Goal: Task Accomplishment & Management: Use online tool/utility

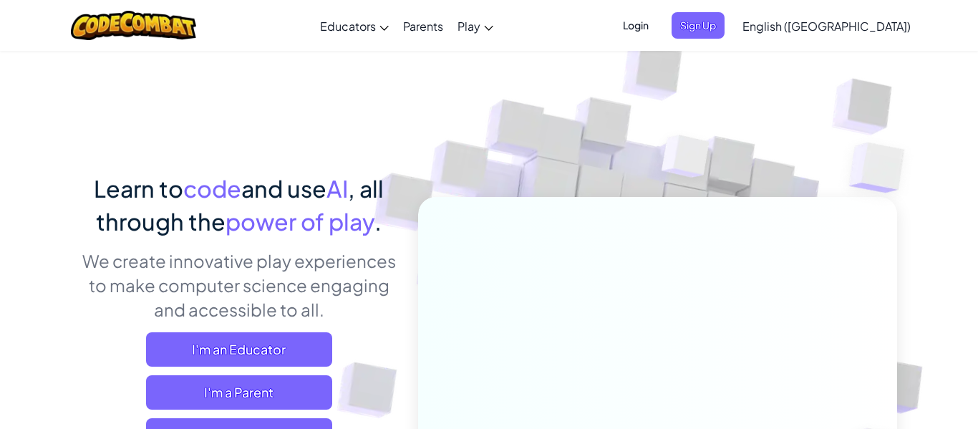
click at [788, 10] on div "Login Sign Up English ([GEOGRAPHIC_DATA]) English ([GEOGRAPHIC_DATA]) English (…" at bounding box center [762, 25] width 311 height 39
click at [724, 19] on span "Sign Up" at bounding box center [697, 25] width 53 height 26
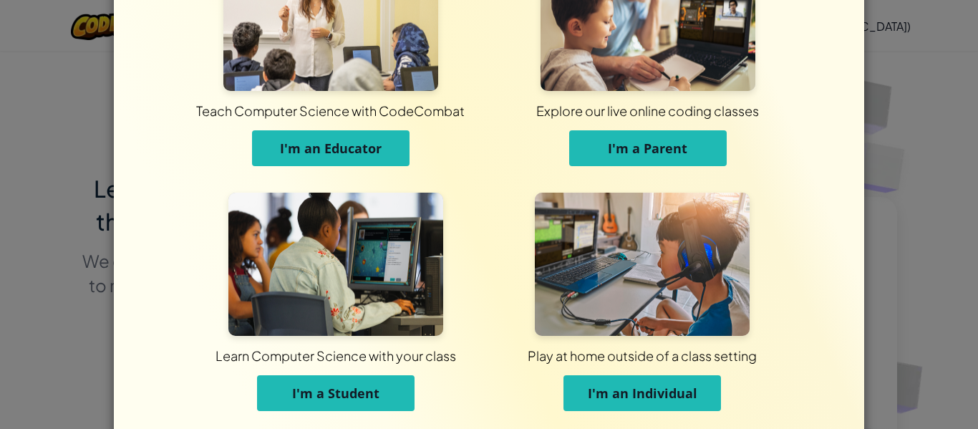
scroll to position [79, 0]
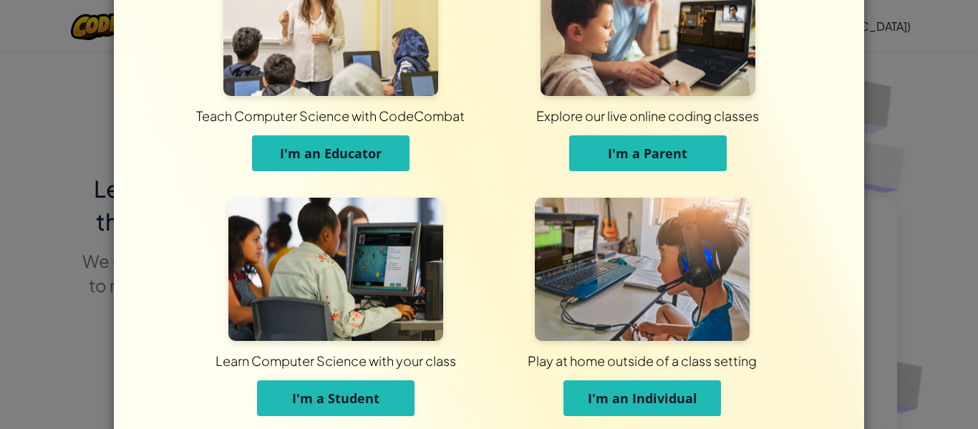
click at [291, 153] on span "I'm an Educator" at bounding box center [331, 153] width 102 height 17
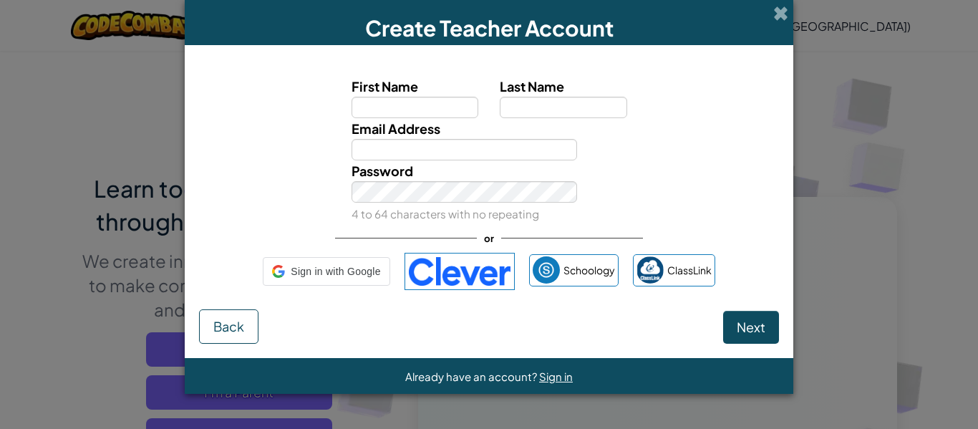
scroll to position [0, 0]
click at [785, 14] on span at bounding box center [780, 13] width 15 height 15
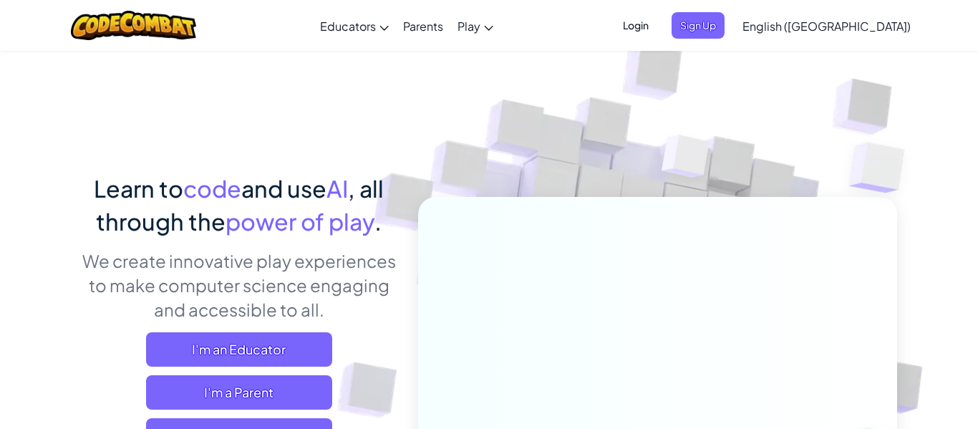
click at [724, 16] on span "Sign Up" at bounding box center [697, 25] width 53 height 26
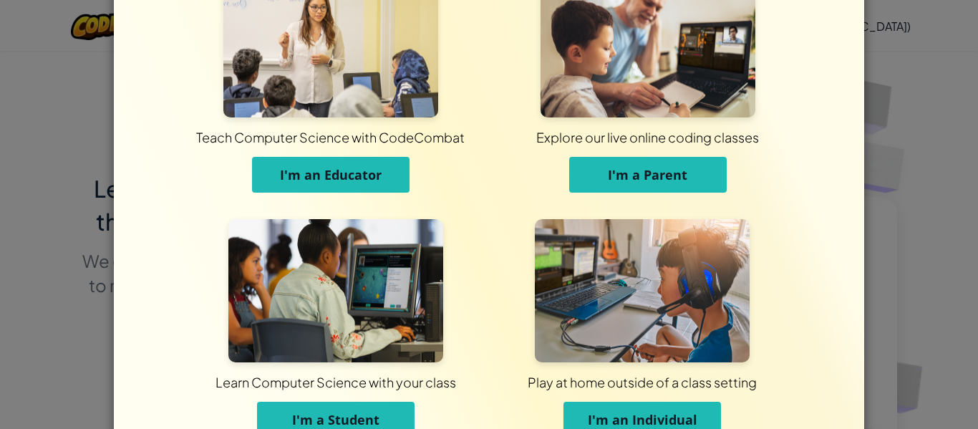
scroll to position [138, 0]
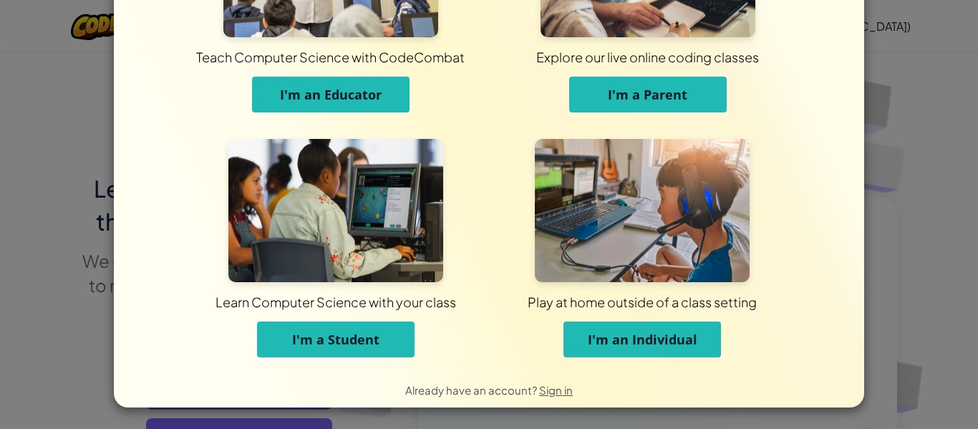
click at [321, 350] on button "I'm a Student" at bounding box center [335, 339] width 157 height 36
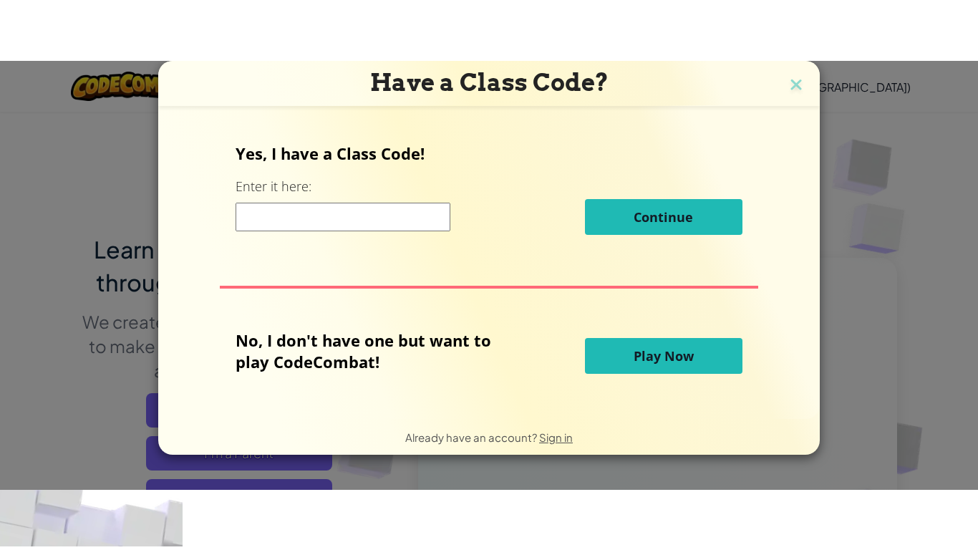
scroll to position [0, 0]
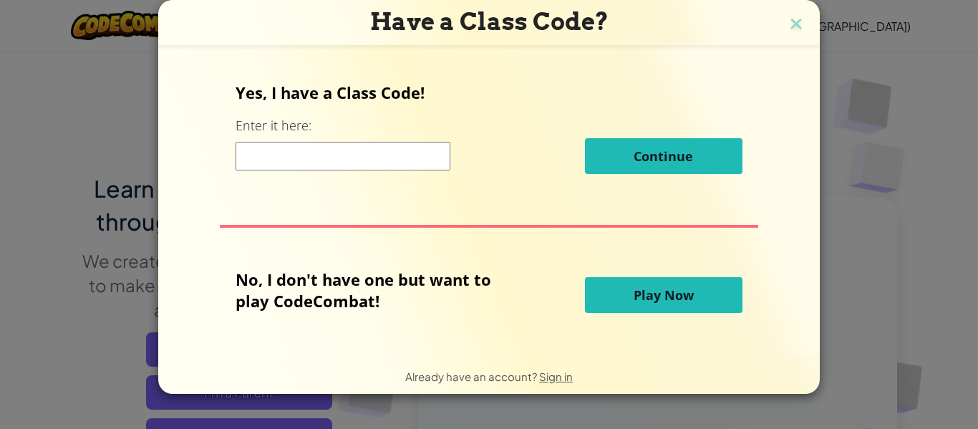
click at [645, 298] on span "Play Now" at bounding box center [663, 294] width 60 height 17
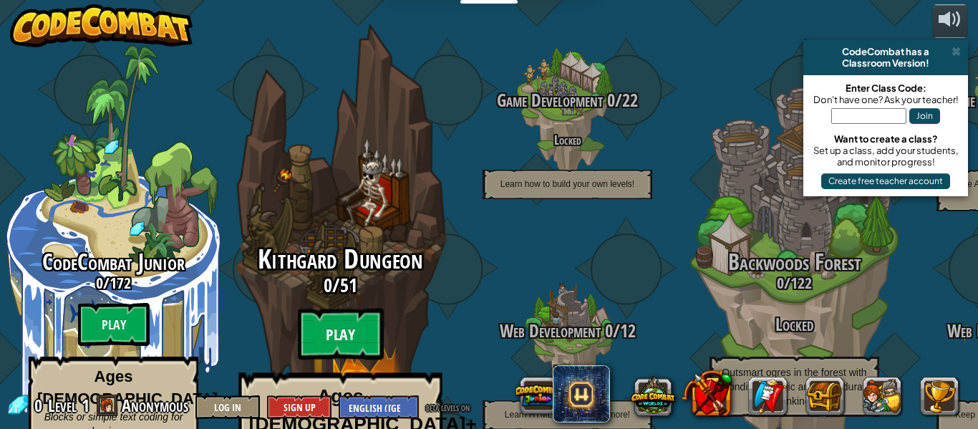
click at [323, 308] on btn "Play" at bounding box center [341, 334] width 86 height 52
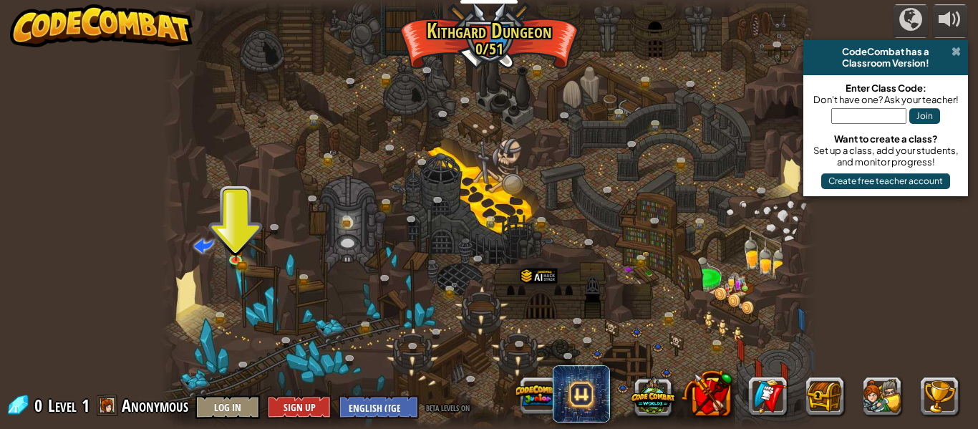
click at [953, 51] on span at bounding box center [955, 51] width 9 height 11
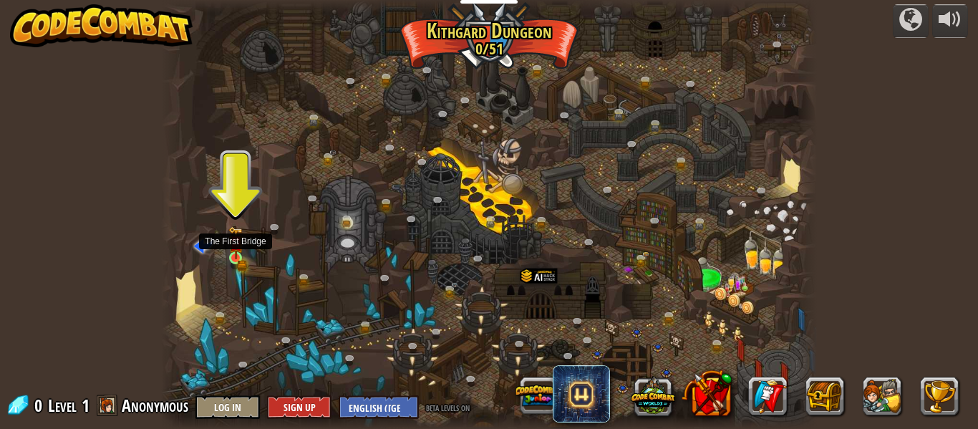
click at [231, 250] on img at bounding box center [235, 242] width 15 height 33
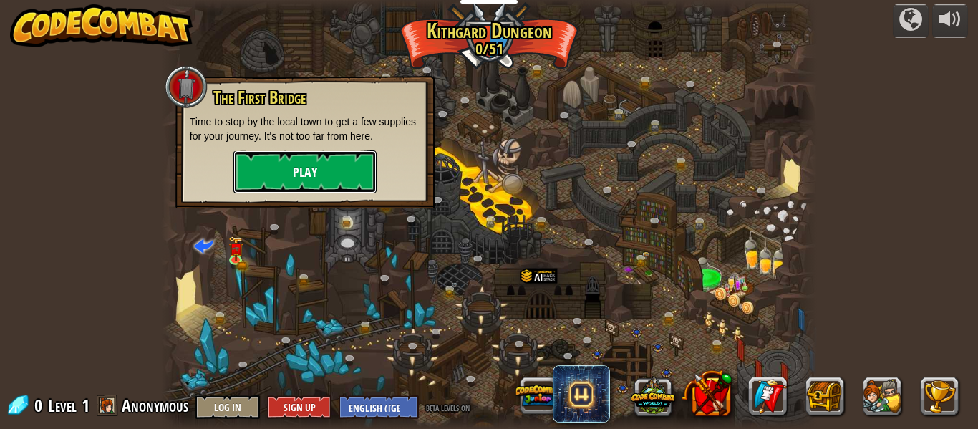
click at [243, 163] on button "Play" at bounding box center [304, 171] width 143 height 43
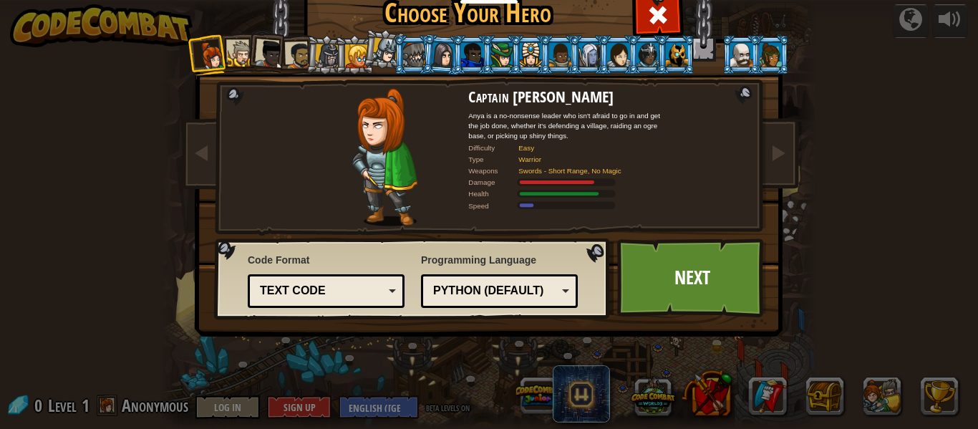
click at [241, 54] on div at bounding box center [241, 54] width 26 height 26
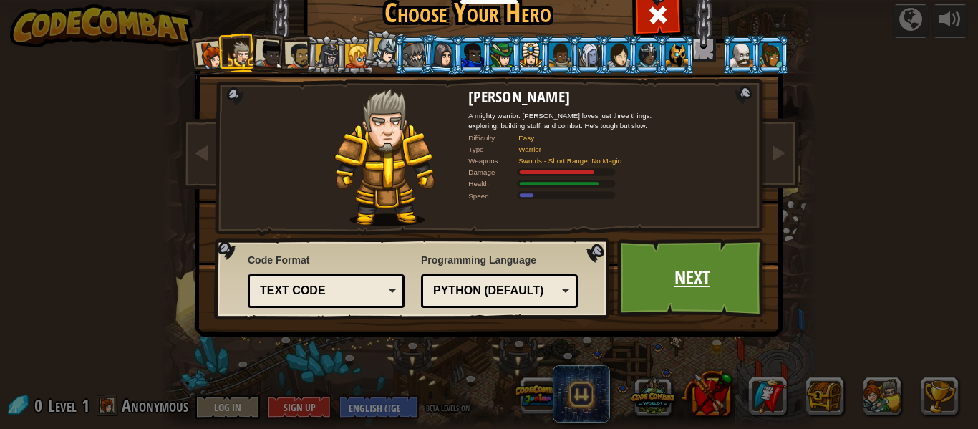
click at [661, 245] on link "Next" at bounding box center [692, 277] width 150 height 79
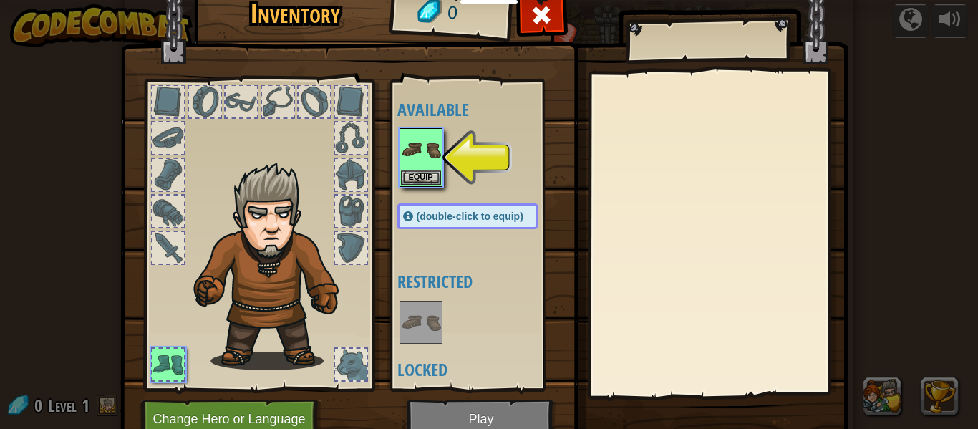
click at [432, 187] on div at bounding box center [481, 157] width 169 height 63
click at [427, 177] on button "Equip" at bounding box center [421, 177] width 40 height 15
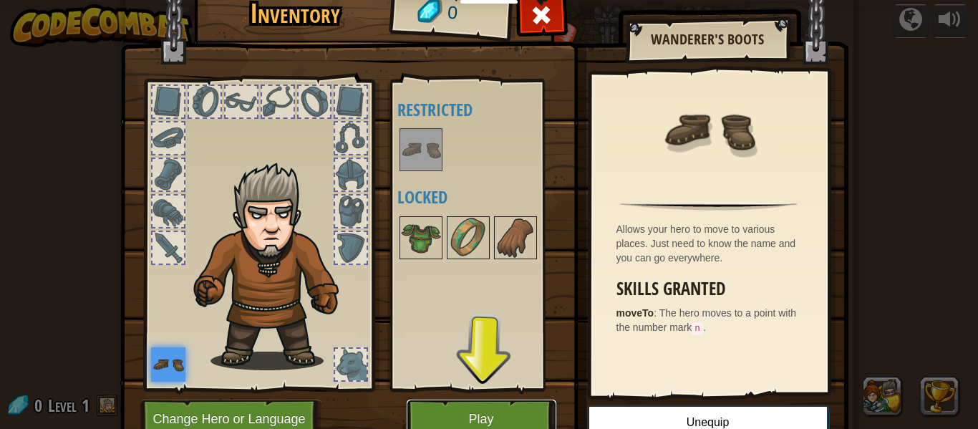
click at [527, 410] on button "Play" at bounding box center [482, 418] width 150 height 39
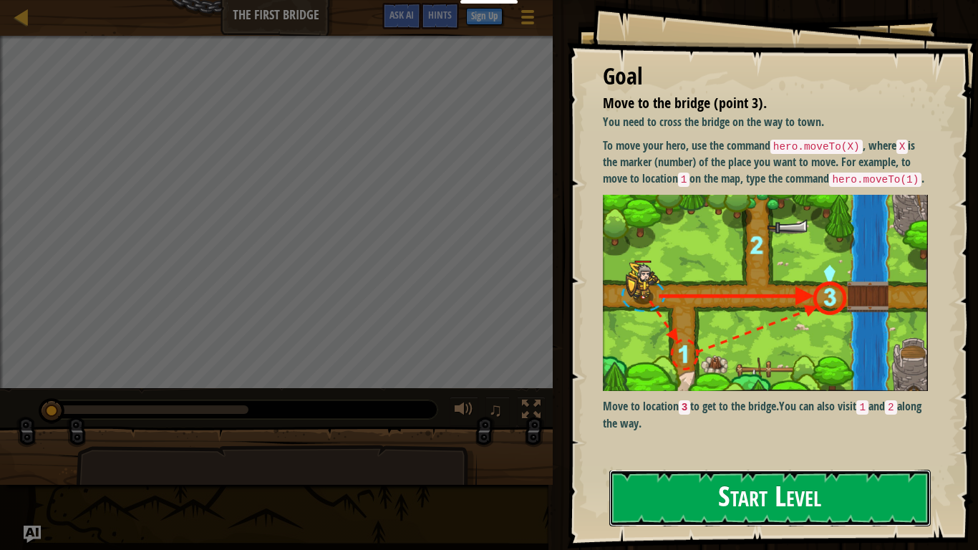
click at [621, 428] on button "Start Level" at bounding box center [769, 497] width 321 height 57
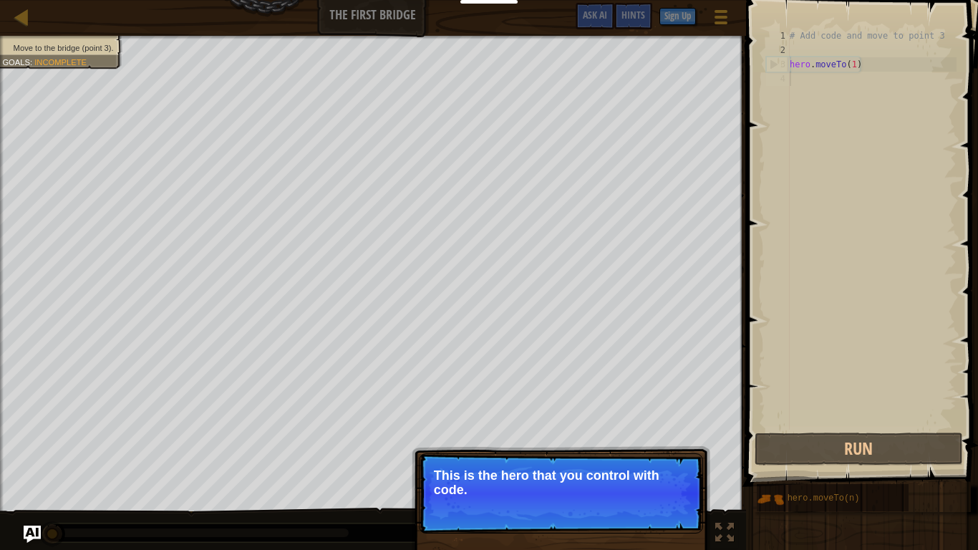
click at [437, 428] on p "This is the hero that you control with code." at bounding box center [561, 482] width 254 height 29
click at [644, 428] on button "Continue" at bounding box center [661, 509] width 59 height 19
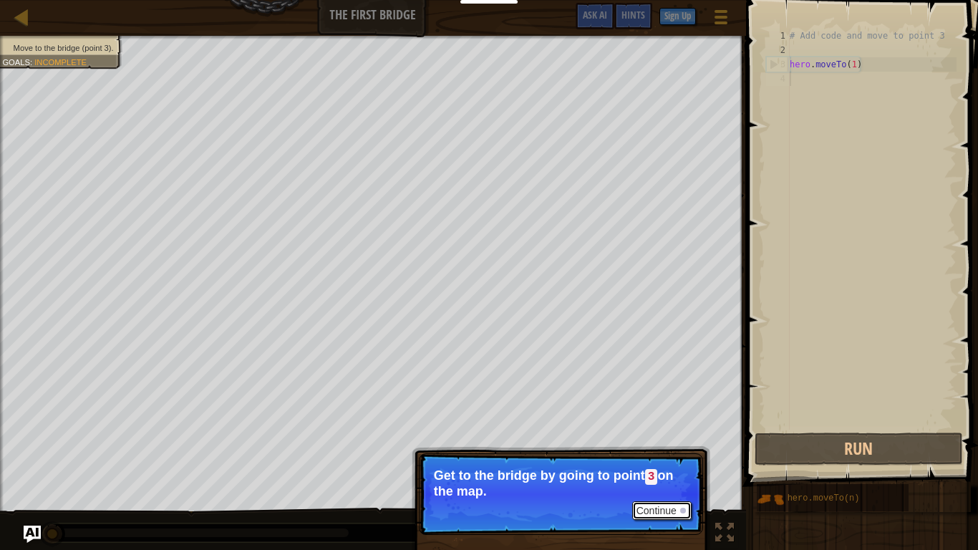
click at [643, 428] on button "Continue" at bounding box center [661, 510] width 59 height 19
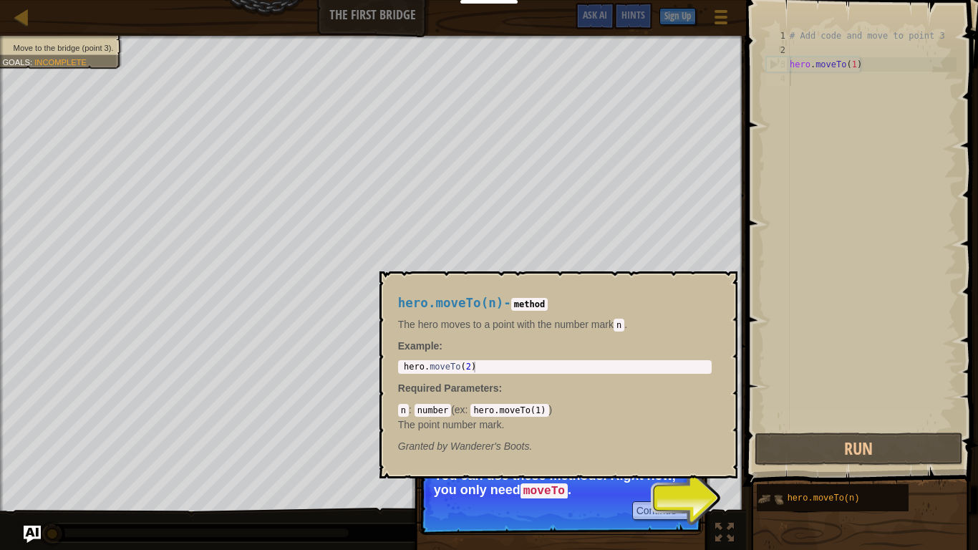
click at [781, 428] on img at bounding box center [769, 498] width 27 height 27
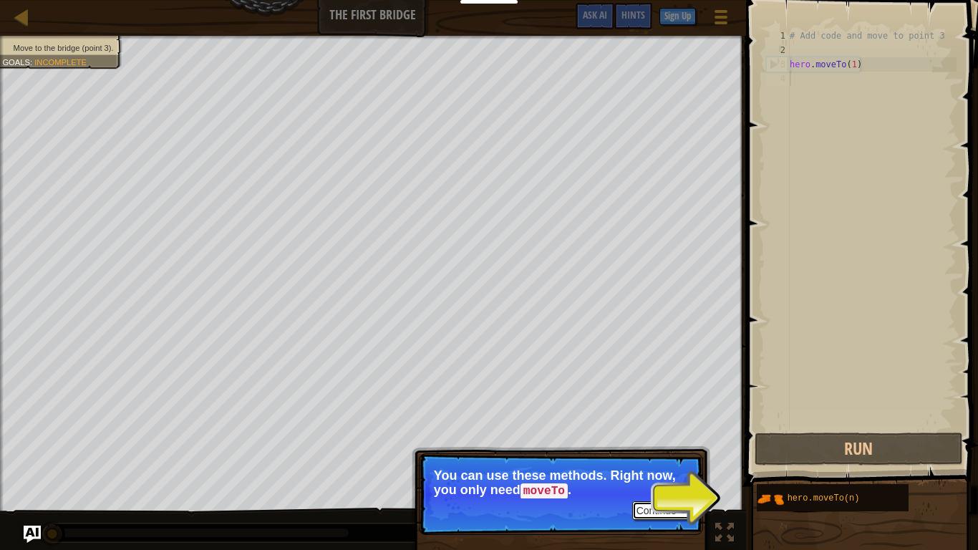
click at [655, 428] on button "Continue" at bounding box center [661, 510] width 59 height 19
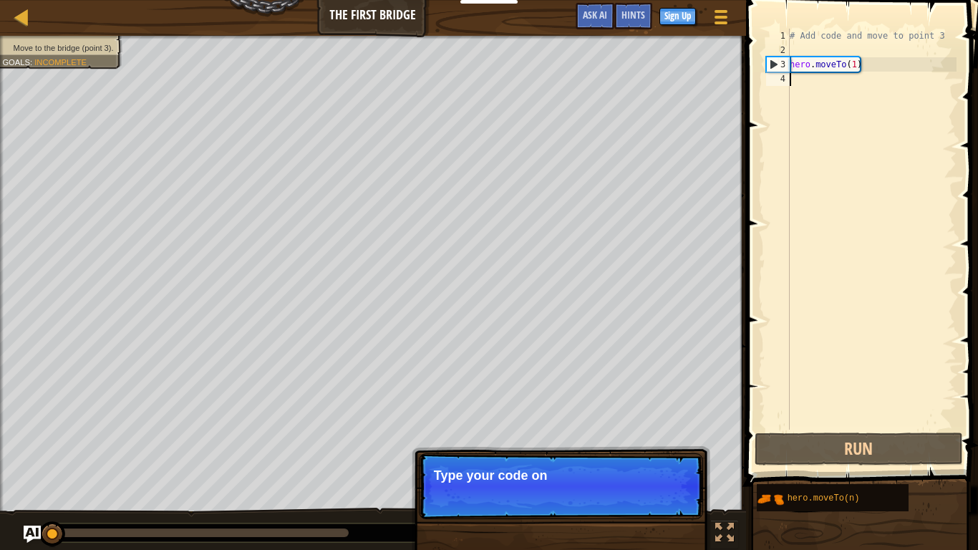
click at [655, 428] on p "Continue Type your code on" at bounding box center [561, 486] width 284 height 66
click at [655, 428] on p "Continue Type your code on the ri" at bounding box center [561, 486] width 284 height 66
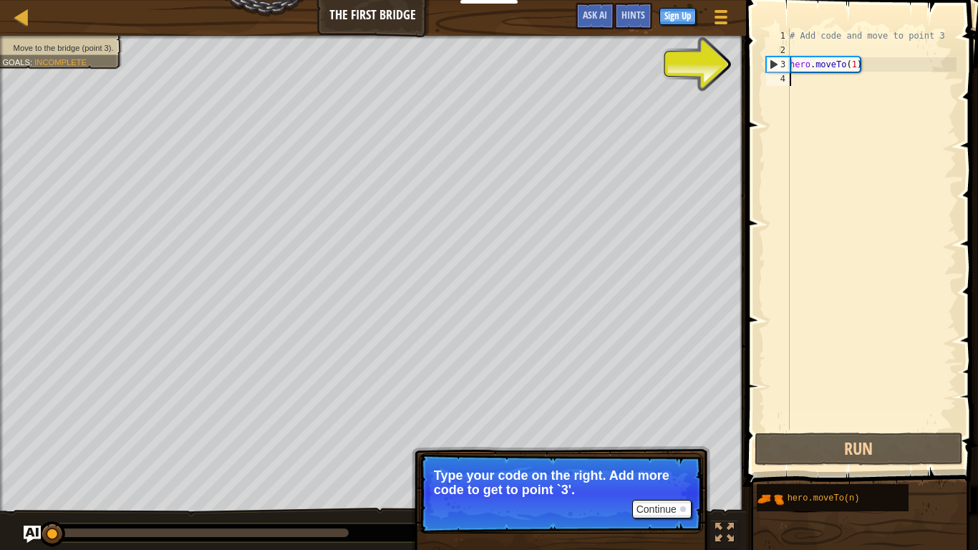
click at [847, 66] on div "# Add code and move to point 3 hero . moveTo ( 1 )" at bounding box center [872, 243] width 170 height 429
click at [853, 65] on div "# Add code and move to point 3 hero . moveTo ( 1 )" at bounding box center [872, 243] width 170 height 429
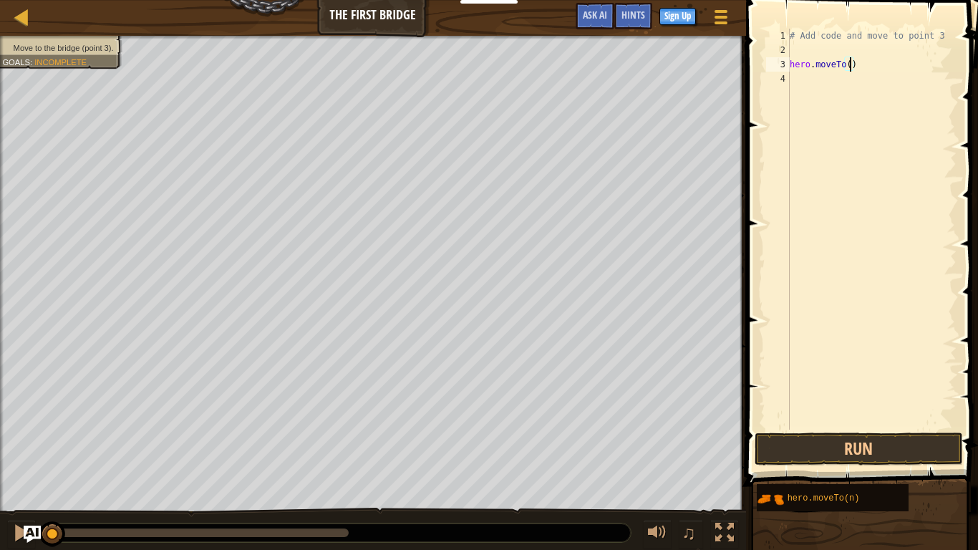
scroll to position [6, 9]
type textarea "hero.moveTo(1)"
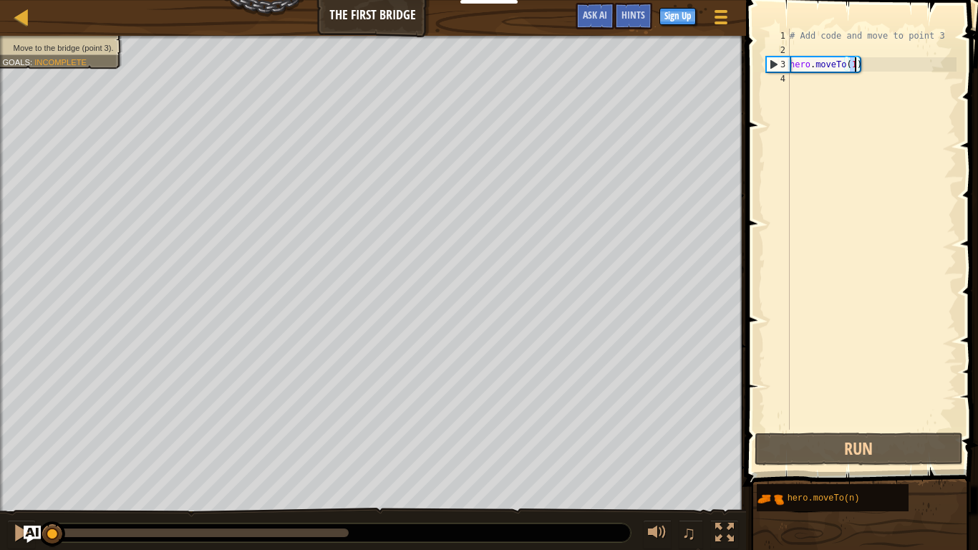
click at [872, 75] on div "# Add code and move to point 3 hero . moveTo ( 1 )" at bounding box center [872, 243] width 170 height 429
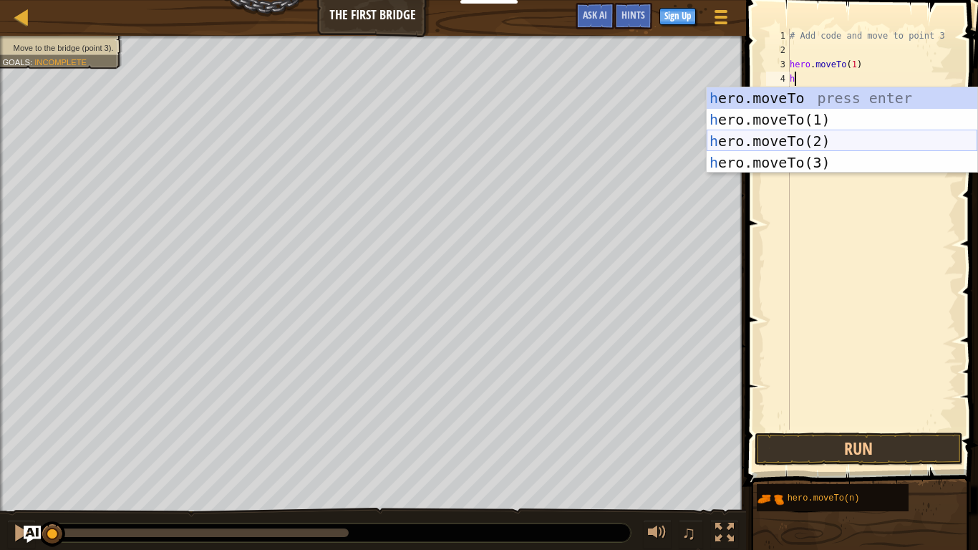
click at [841, 136] on div "h ero.moveTo press enter h ero.moveTo(1) press enter h ero.moveTo(2) press ente…" at bounding box center [841, 151] width 271 height 129
type textarea "hero.moveTo(2)"
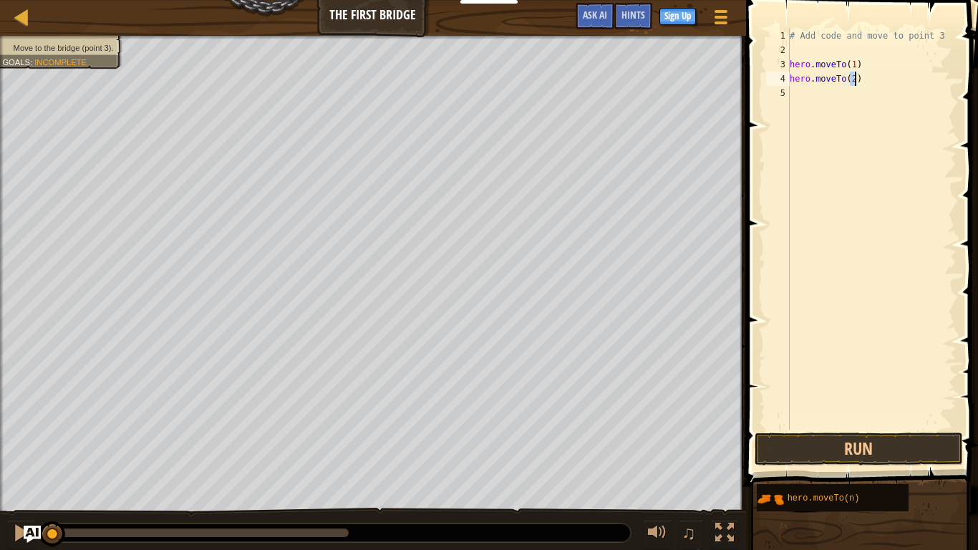
click at [841, 136] on div "# Add code and move to point 3 hero . moveTo ( 1 ) hero . moveTo ( 2 )" at bounding box center [872, 243] width 170 height 429
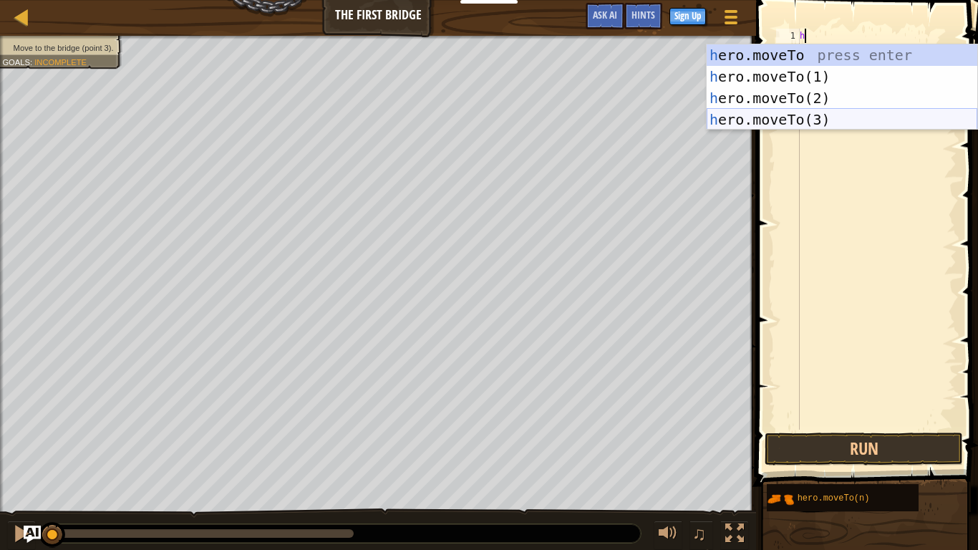
click at [849, 114] on div "h ero.moveTo press enter h ero.moveTo(1) press enter h ero.moveTo(2) press ente…" at bounding box center [841, 108] width 271 height 129
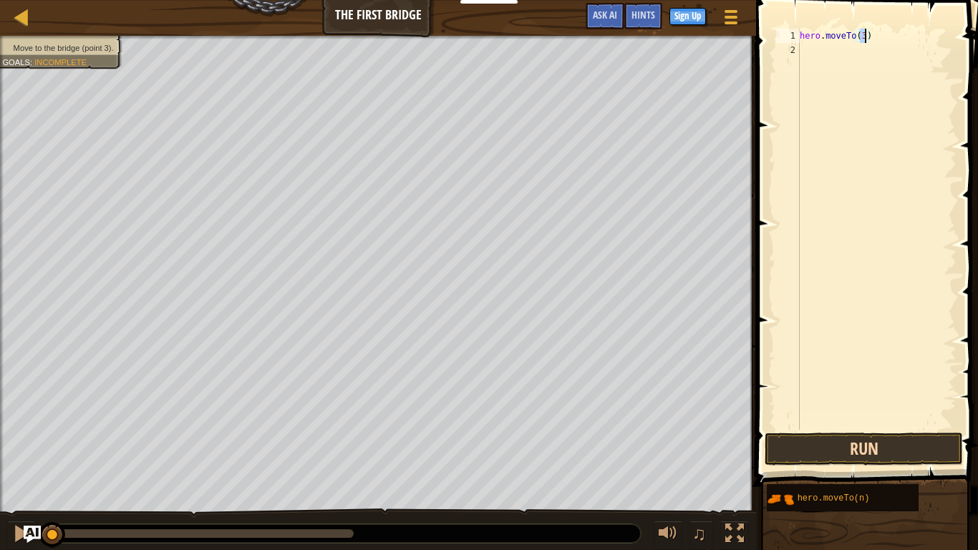
type textarea "hero.moveTo(3)"
click at [844, 428] on button "Run" at bounding box center [863, 448] width 198 height 33
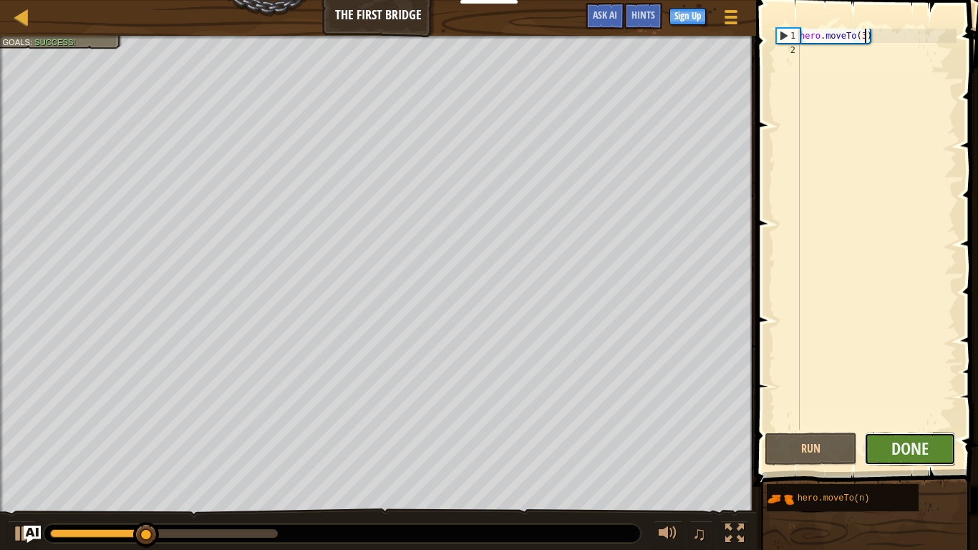
click at [867, 428] on button "Done" at bounding box center [910, 448] width 92 height 33
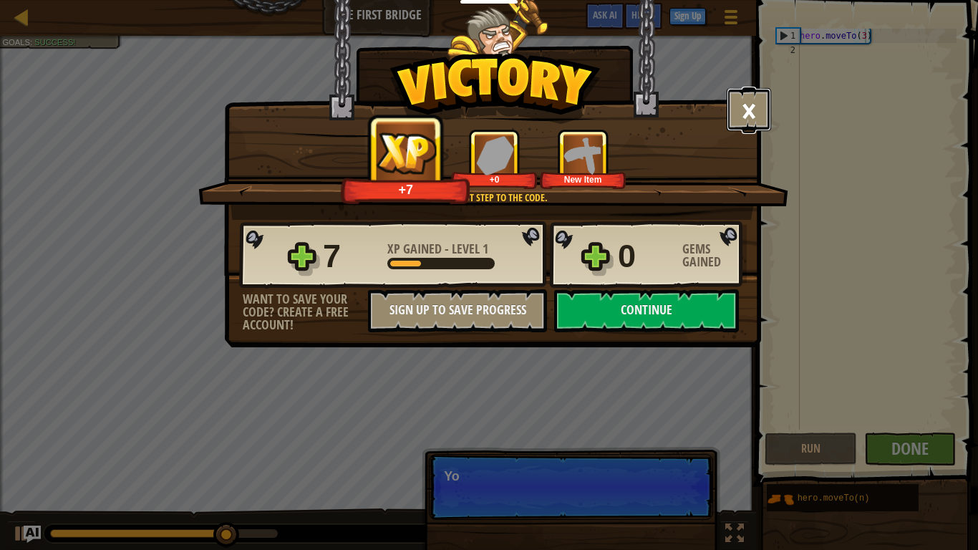
click at [731, 120] on button "×" at bounding box center [748, 109] width 44 height 43
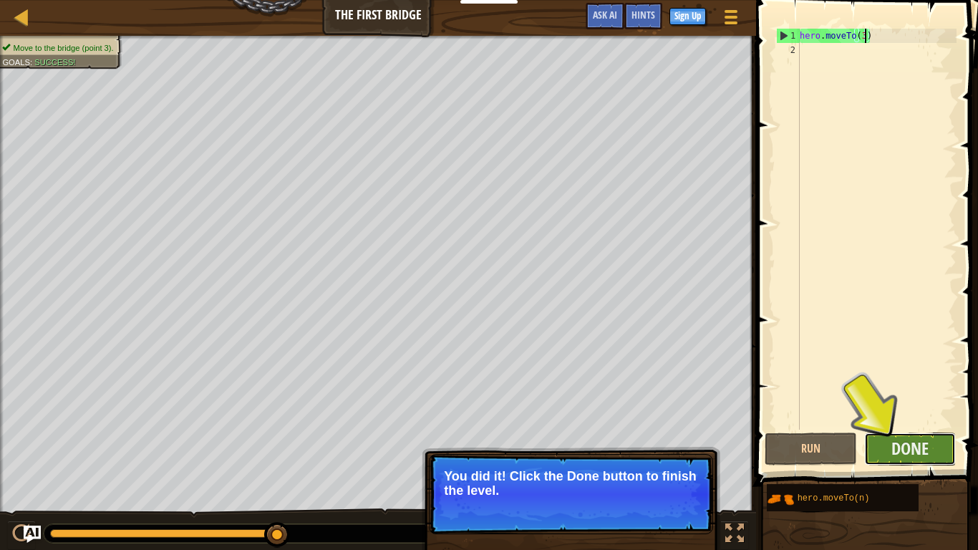
click at [912, 428] on button "Done" at bounding box center [910, 448] width 92 height 33
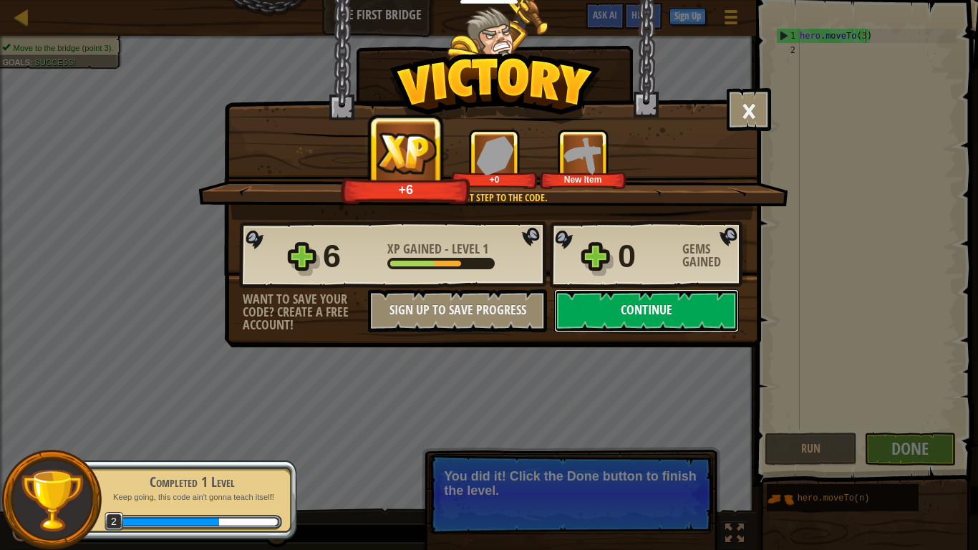
click at [581, 326] on button "Continue" at bounding box center [646, 310] width 185 height 43
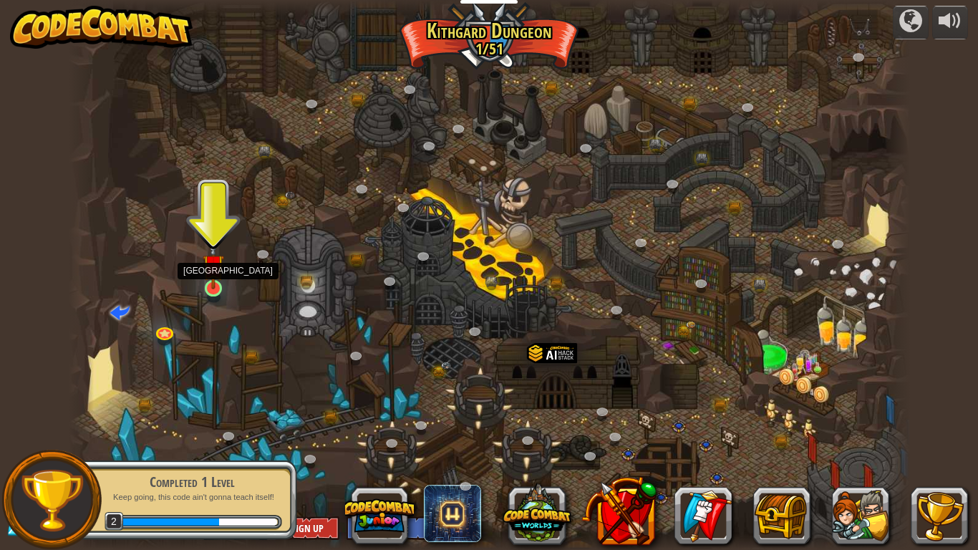
click at [218, 281] on img at bounding box center [213, 264] width 21 height 49
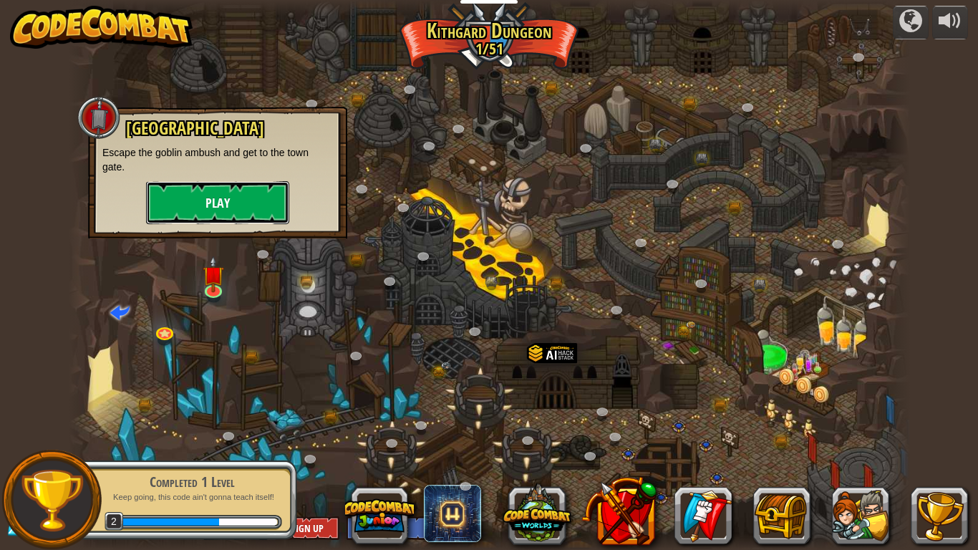
click at [207, 183] on button "Play" at bounding box center [217, 202] width 143 height 43
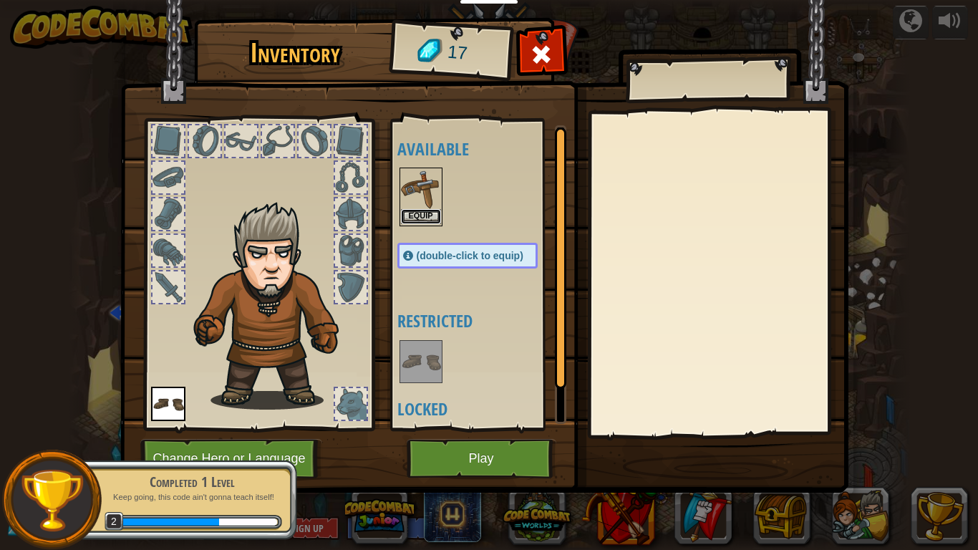
click at [419, 218] on button "Equip" at bounding box center [421, 216] width 40 height 15
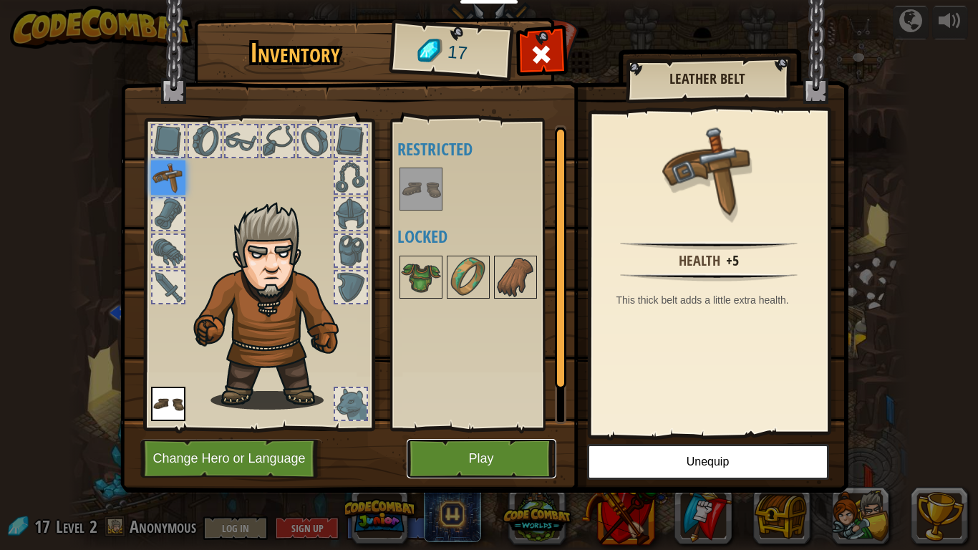
click at [468, 428] on button "Play" at bounding box center [482, 458] width 150 height 39
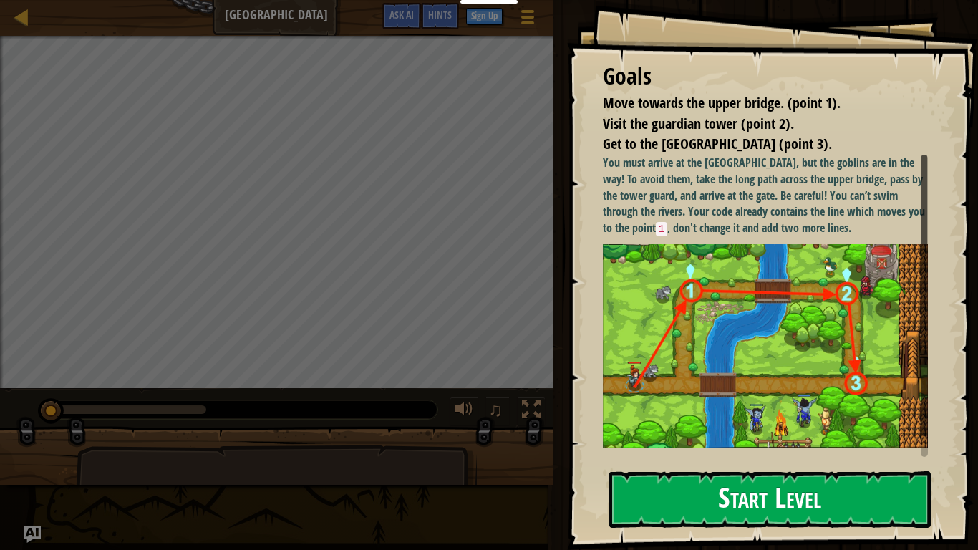
click at [762, 321] on img at bounding box center [765, 345] width 325 height 203
click at [698, 428] on button "Start Level" at bounding box center [769, 499] width 321 height 57
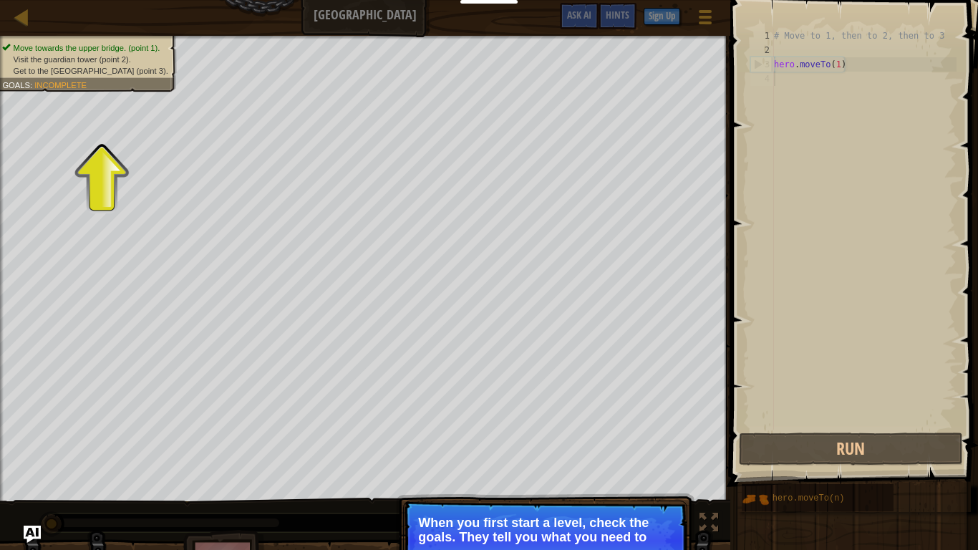
click at [108, 62] on span "Visit the guardian tower (point 2)." at bounding box center [72, 58] width 117 height 9
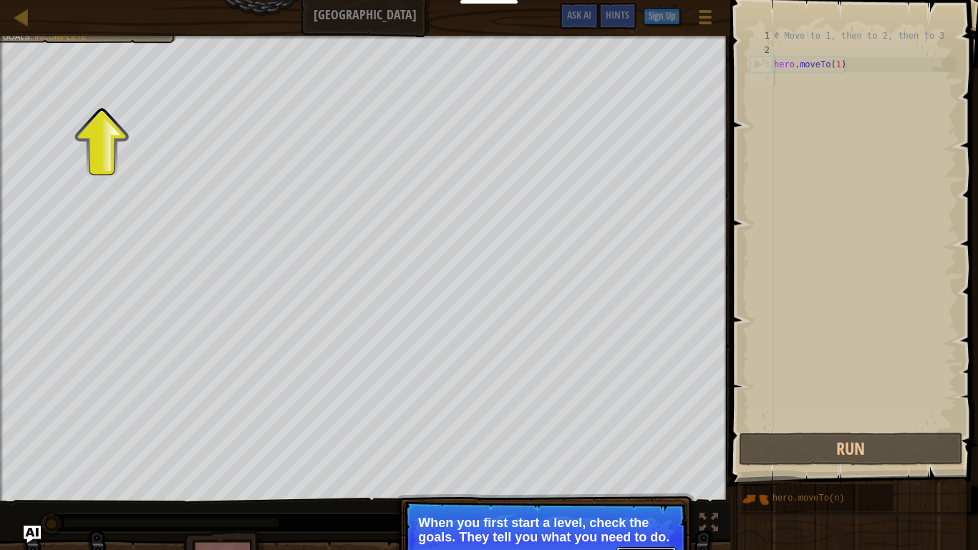
click at [616, 428] on button "Continue" at bounding box center [645, 556] width 59 height 19
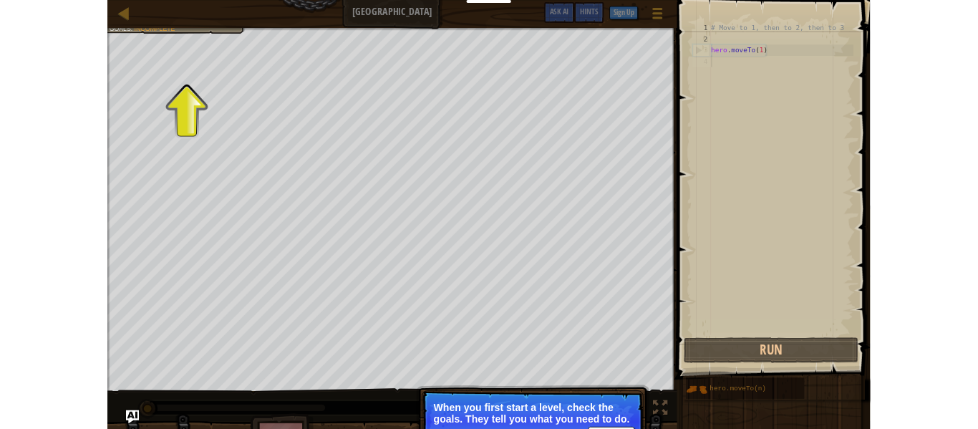
scroll to position [6, 0]
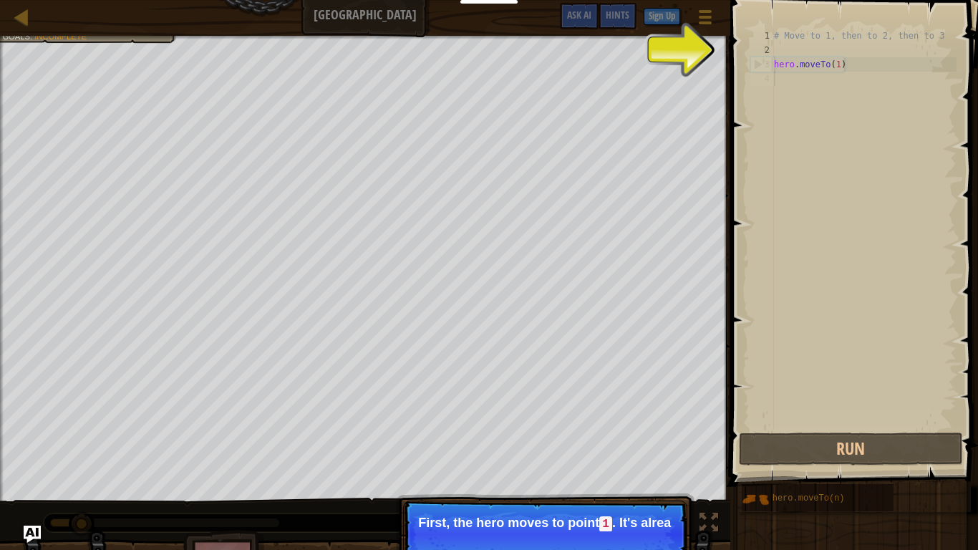
click at [545, 428] on p "Continue First, the hero moves to point 1 . It's alrea" at bounding box center [545, 533] width 284 height 67
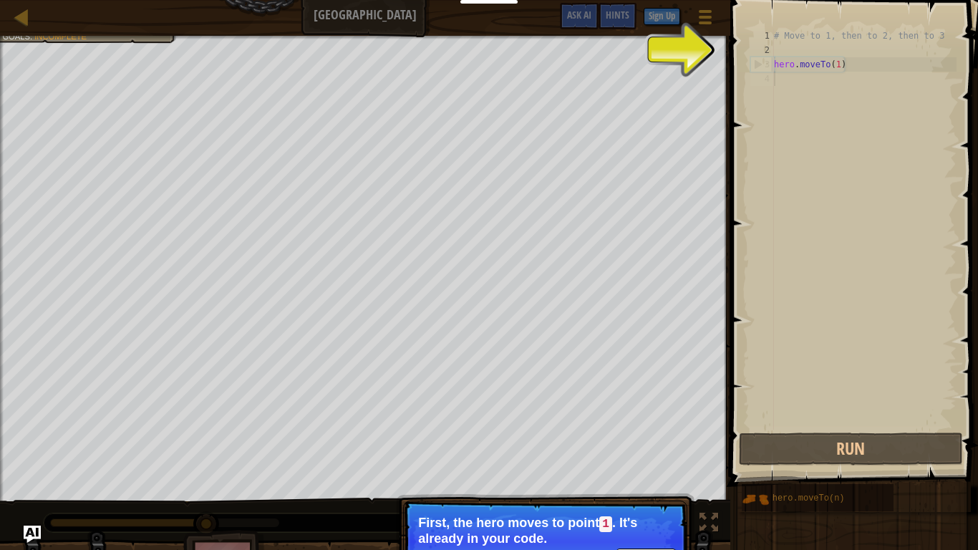
click at [797, 166] on div "# Move to 1, then to 2, then to 3 hero . moveTo ( 1 )" at bounding box center [863, 243] width 185 height 429
click at [789, 53] on div "# Move to 1, then to 2, then to 3 hero . moveTo ( 1 )" at bounding box center [863, 243] width 185 height 429
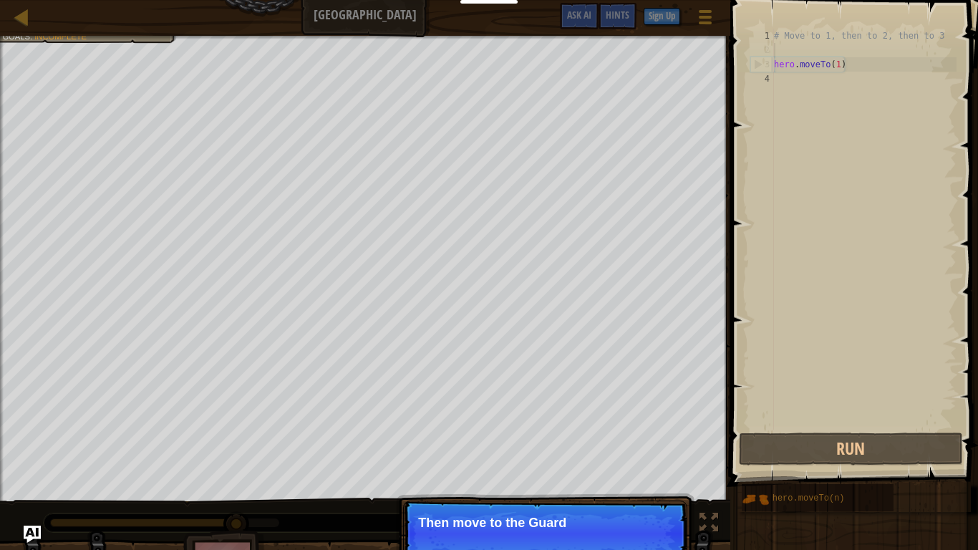
click at [784, 72] on div "# Move to 1, then to 2, then to 3 hero . moveTo ( 1 )" at bounding box center [863, 243] width 185 height 429
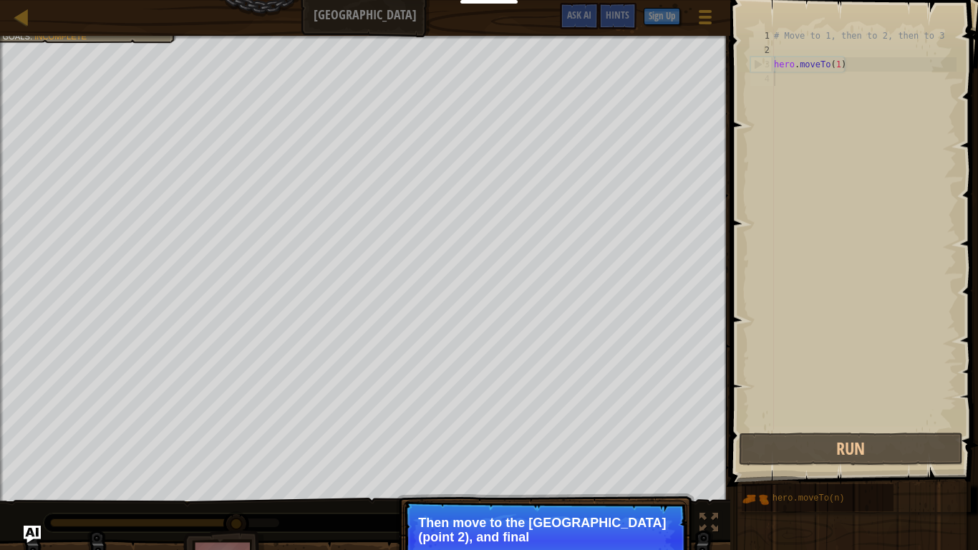
click at [784, 72] on div "# Move to 1, then to 2, then to 3 hero . moveTo ( 1 )" at bounding box center [863, 243] width 185 height 429
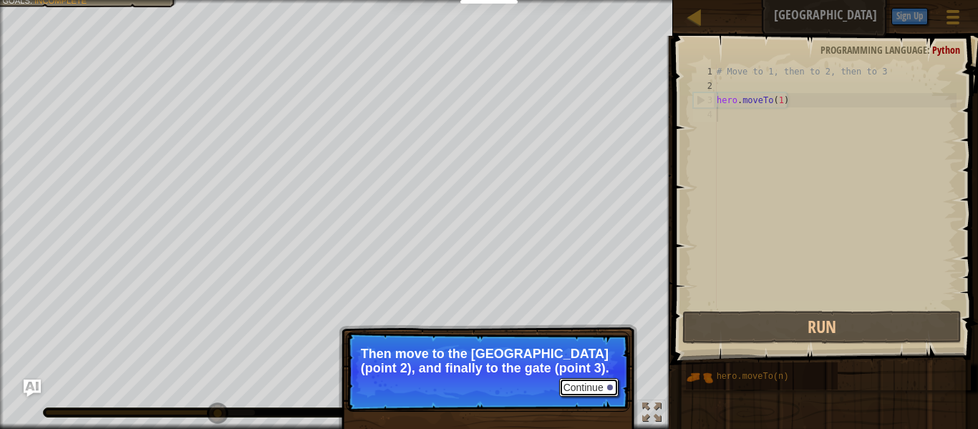
click at [578, 391] on button "Continue" at bounding box center [588, 387] width 59 height 19
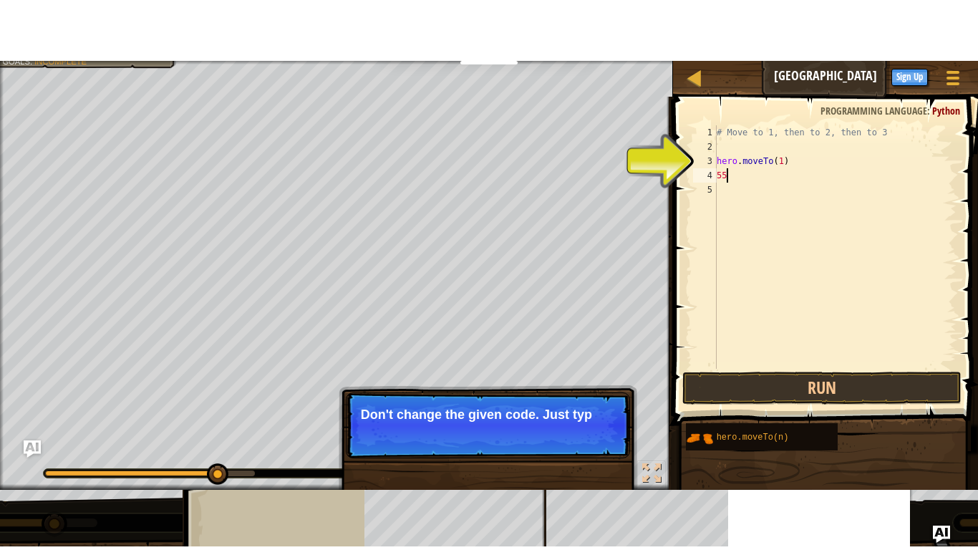
scroll to position [6, 1]
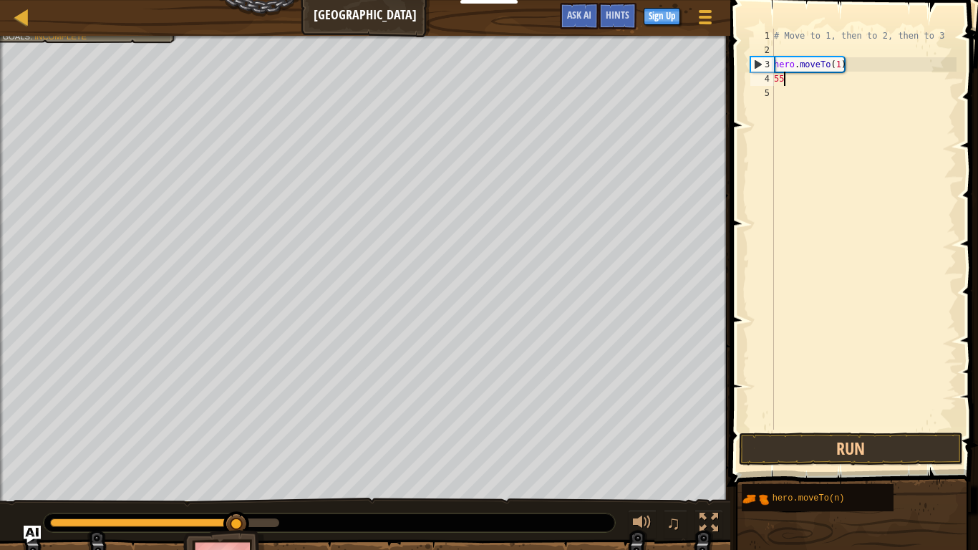
type textarea "5"
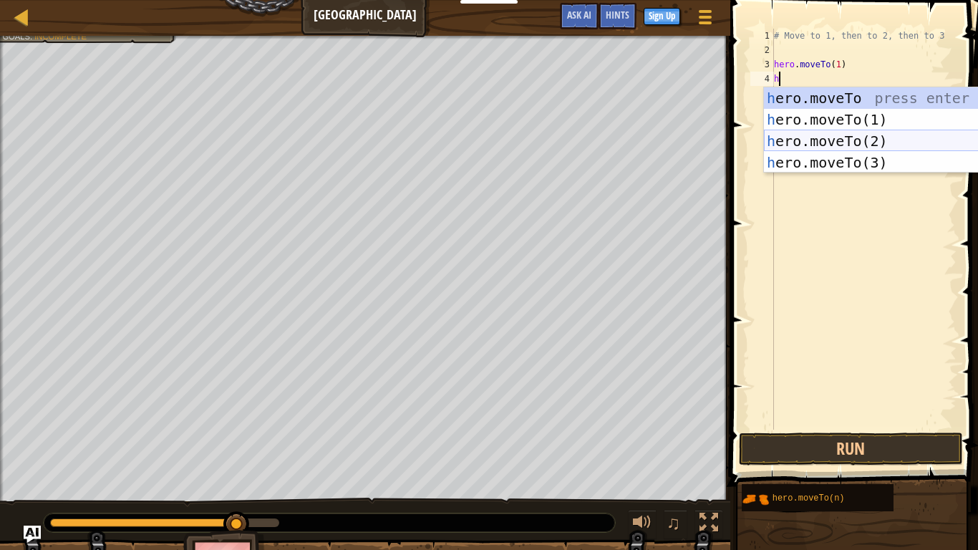
click at [865, 142] on div "h ero.moveTo press enter h ero.moveTo(1) press enter h ero.moveTo(2) press ente…" at bounding box center [899, 151] width 271 height 129
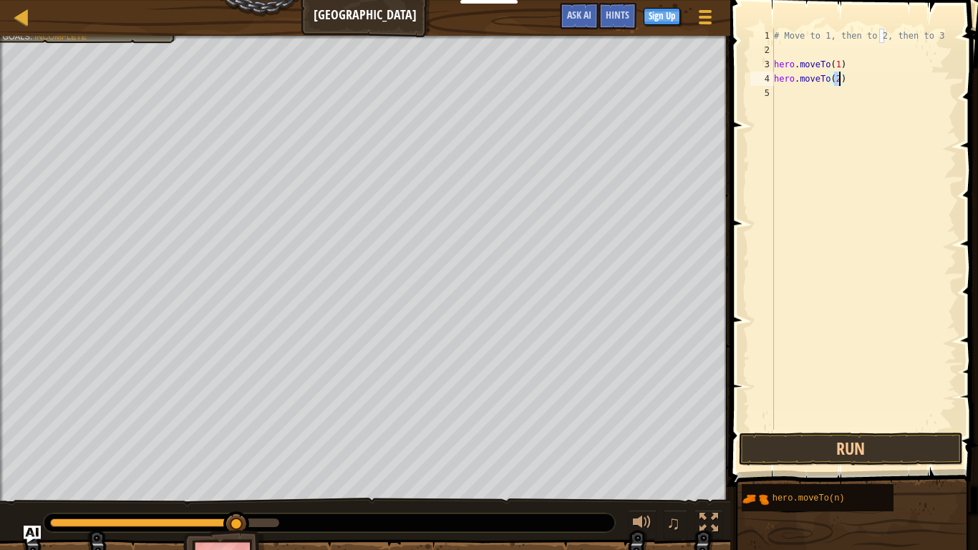
scroll to position [6, 9]
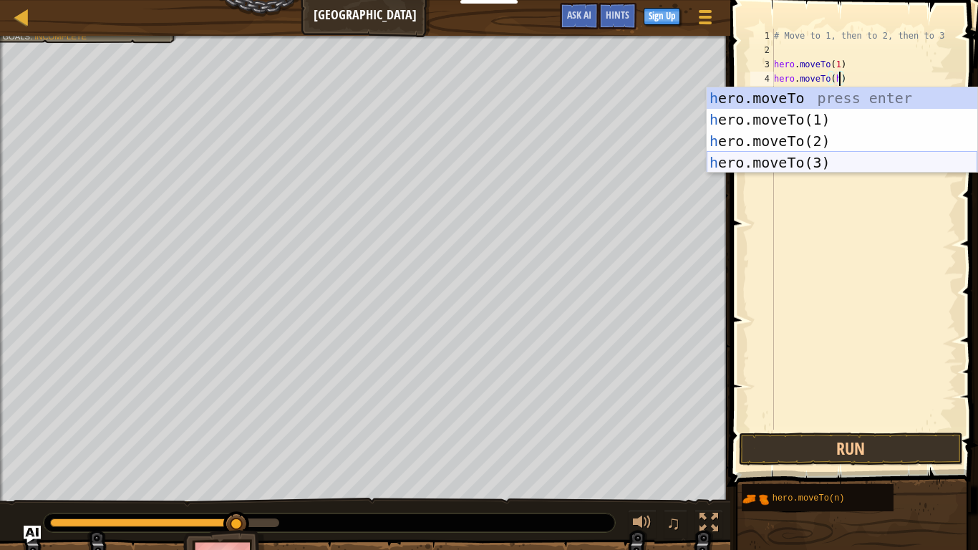
click at [856, 171] on div "h ero.moveTo press enter h ero.moveTo(1) press enter h ero.moveTo(2) press ente…" at bounding box center [841, 151] width 271 height 129
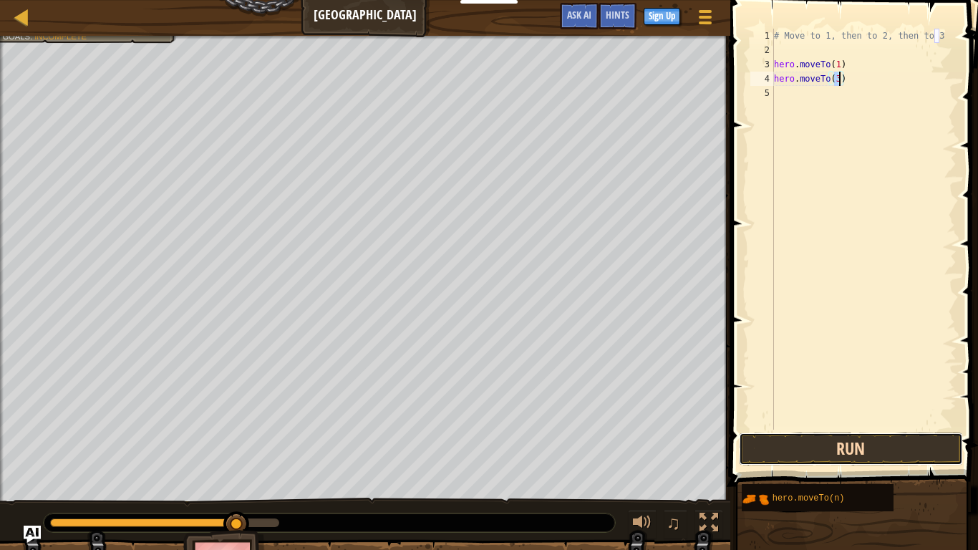
click at [794, 428] on button "Run" at bounding box center [850, 448] width 223 height 33
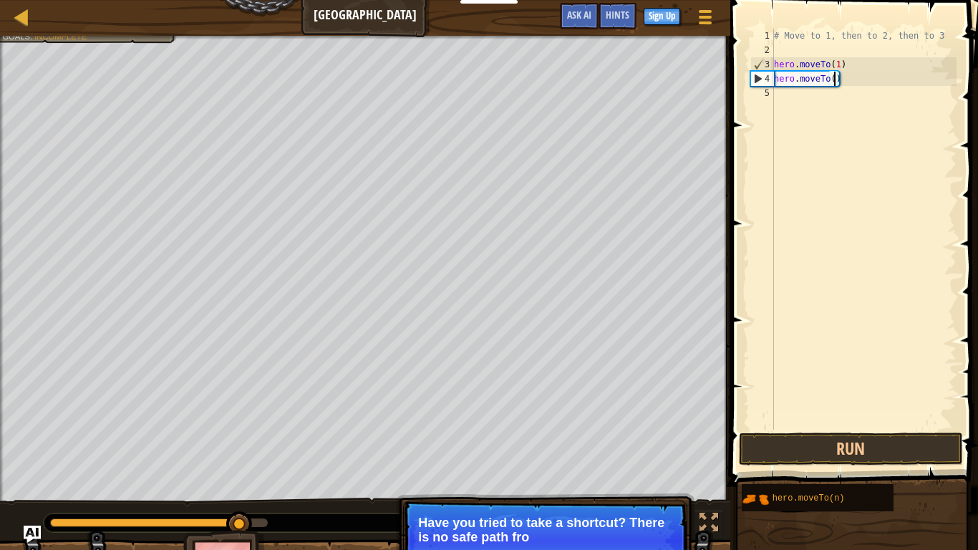
scroll to position [6, 9]
type textarea "hero.moveTo(2)"
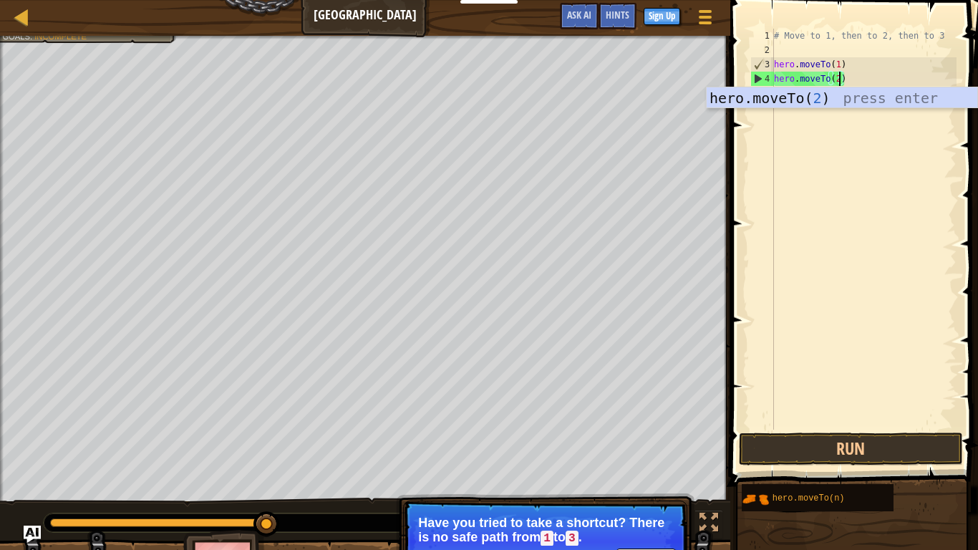
scroll to position [6, 9]
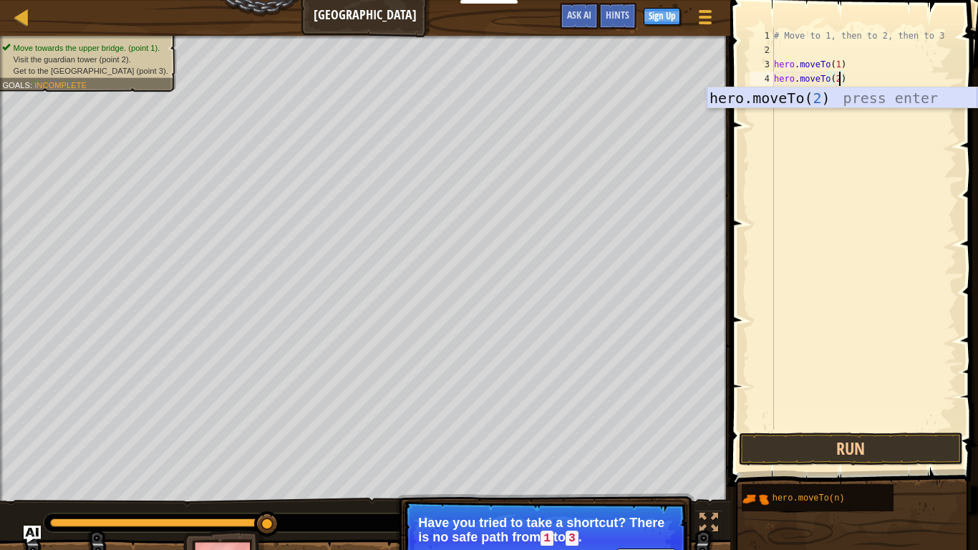
click at [848, 92] on div "hero.moveTo( 2 ) press enter" at bounding box center [841, 119] width 271 height 64
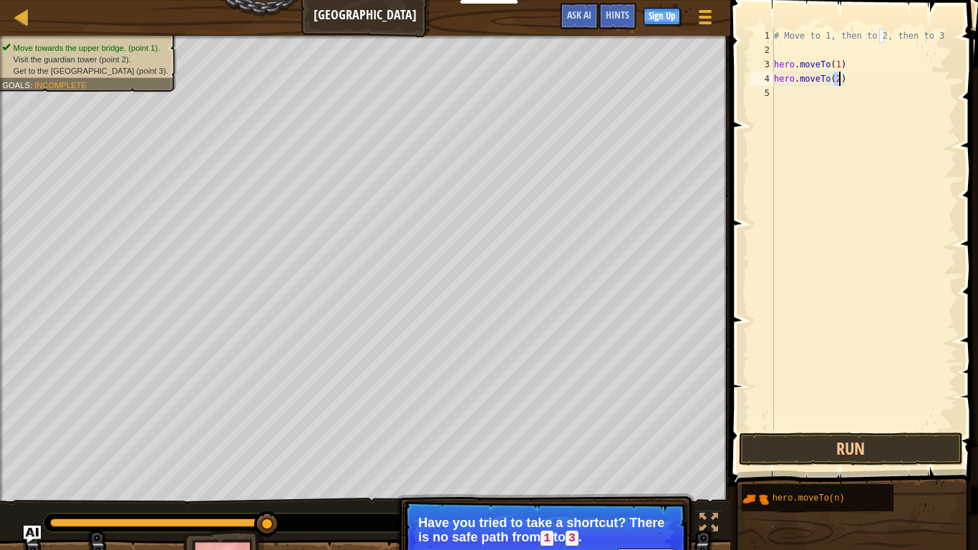
click at [846, 94] on div "# Move to 1, then to 2, then to 3 hero . moveTo ( 1 ) hero . moveTo ( 2 )" at bounding box center [863, 243] width 185 height 429
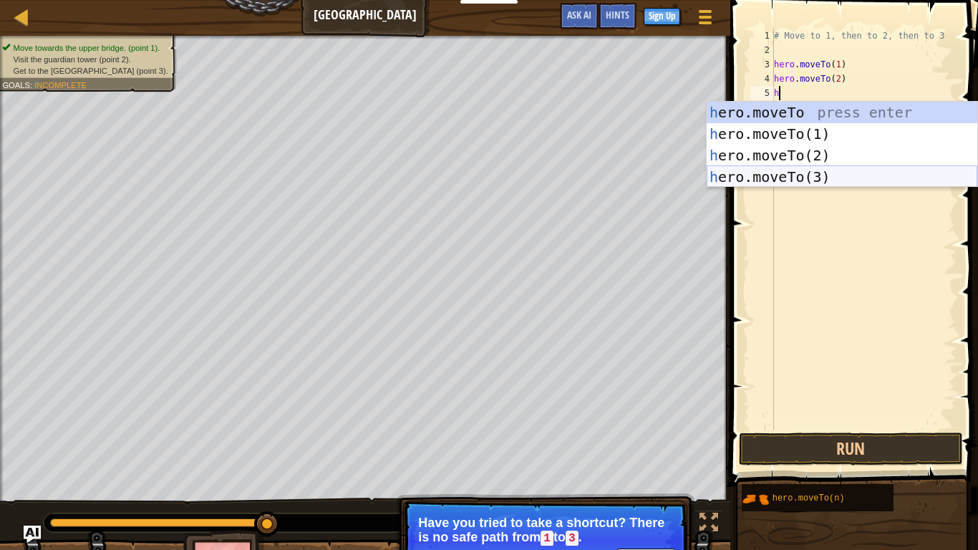
click at [813, 170] on div "h ero.moveTo press enter h ero.moveTo(1) press enter h ero.moveTo(2) press ente…" at bounding box center [841, 166] width 271 height 129
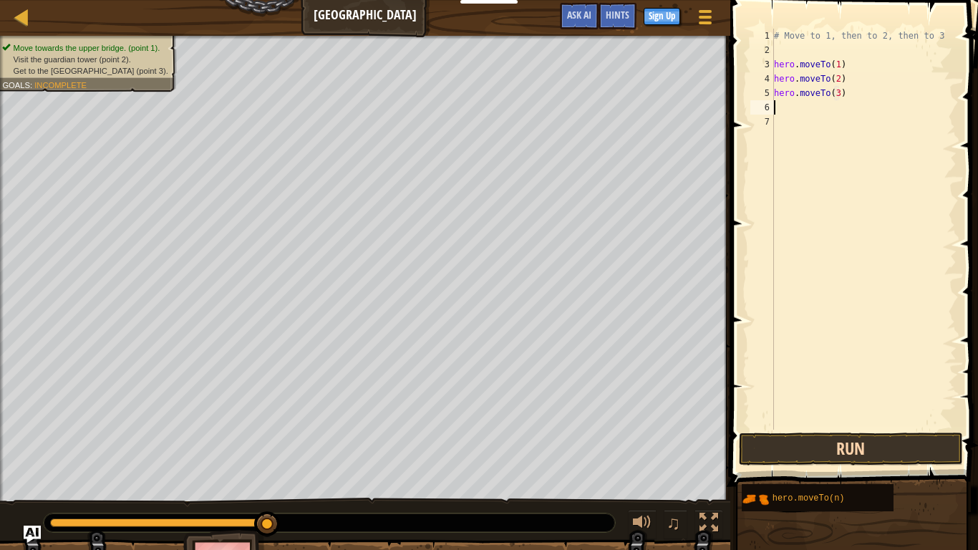
type textarea "hero.moveTo(3)"
click at [768, 428] on button "Run" at bounding box center [850, 448] width 223 height 33
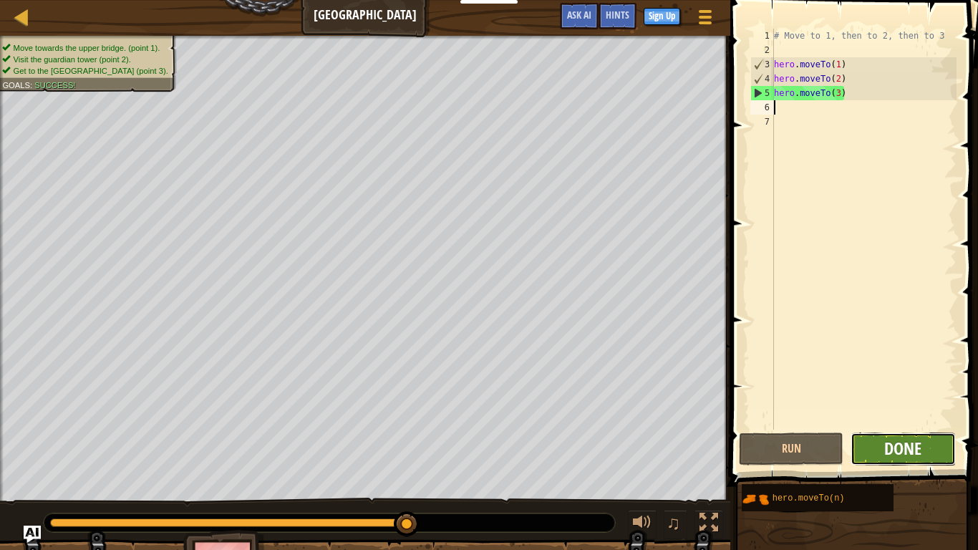
click at [895, 428] on span "Done" at bounding box center [902, 448] width 37 height 23
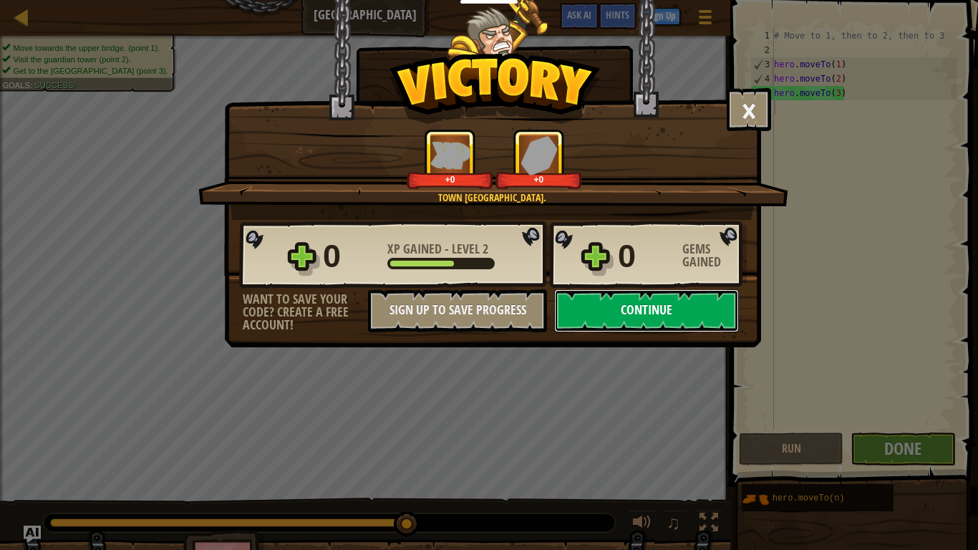
click at [651, 306] on button "Continue" at bounding box center [646, 310] width 185 height 43
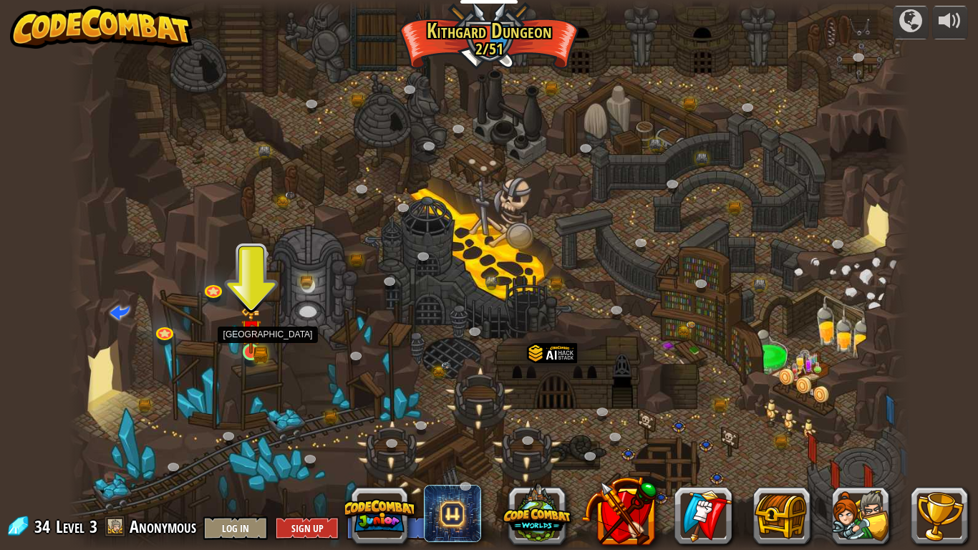
click at [253, 347] on img at bounding box center [250, 329] width 21 height 47
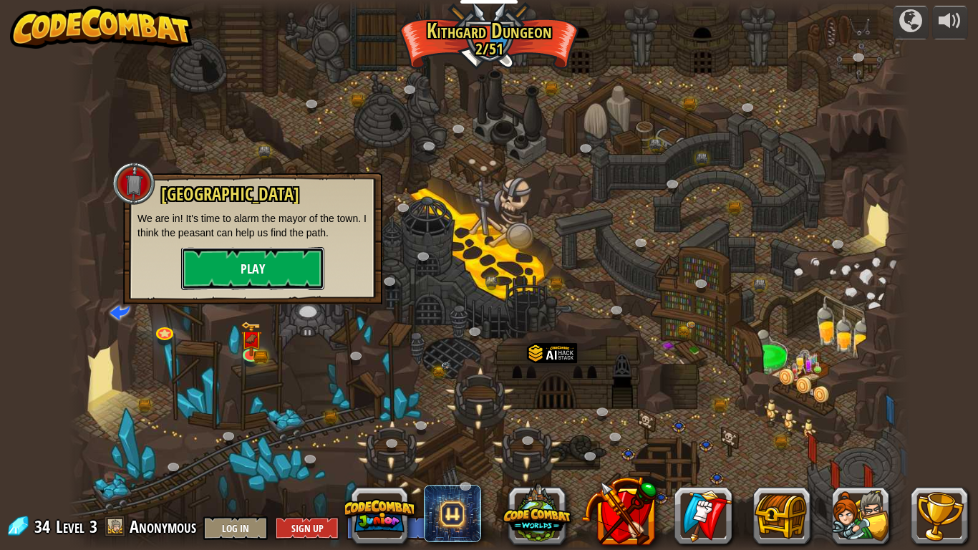
click at [211, 273] on button "Play" at bounding box center [252, 268] width 143 height 43
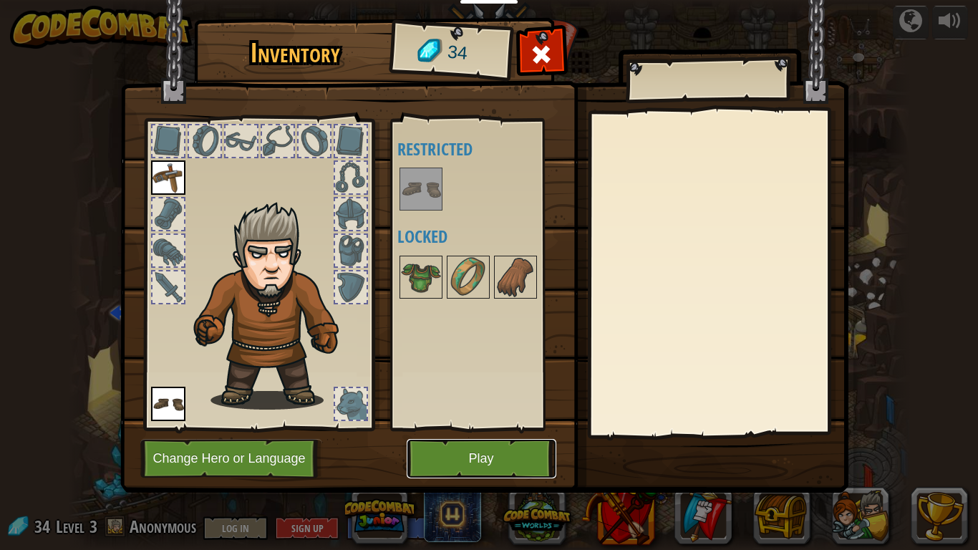
click at [422, 428] on button "Play" at bounding box center [482, 458] width 150 height 39
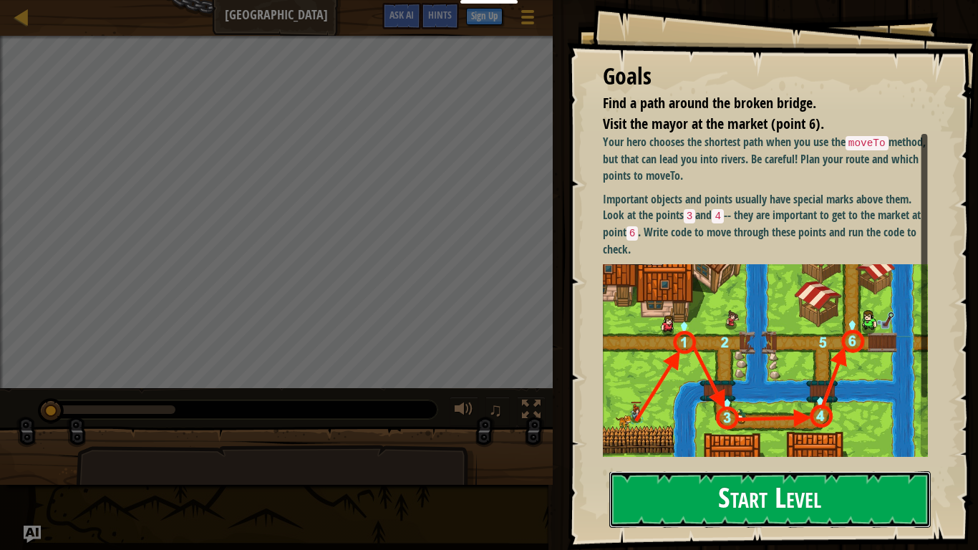
click at [663, 428] on button "Start Level" at bounding box center [769, 499] width 321 height 57
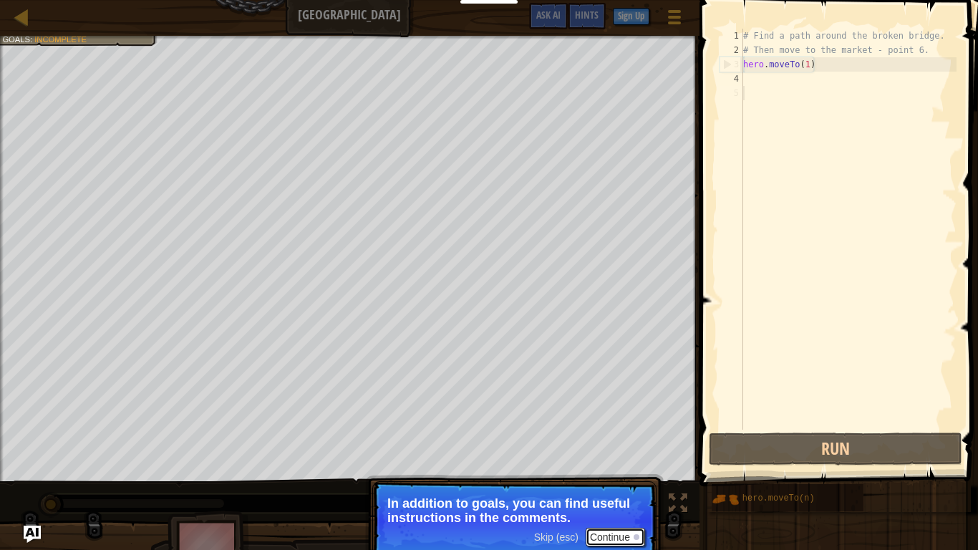
click at [601, 428] on button "Continue" at bounding box center [614, 536] width 59 height 19
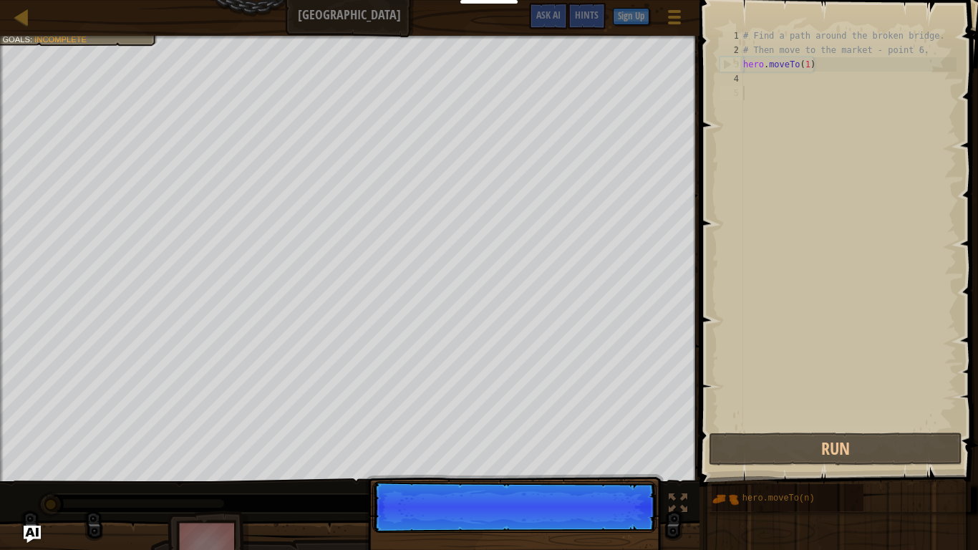
scroll to position [6, 0]
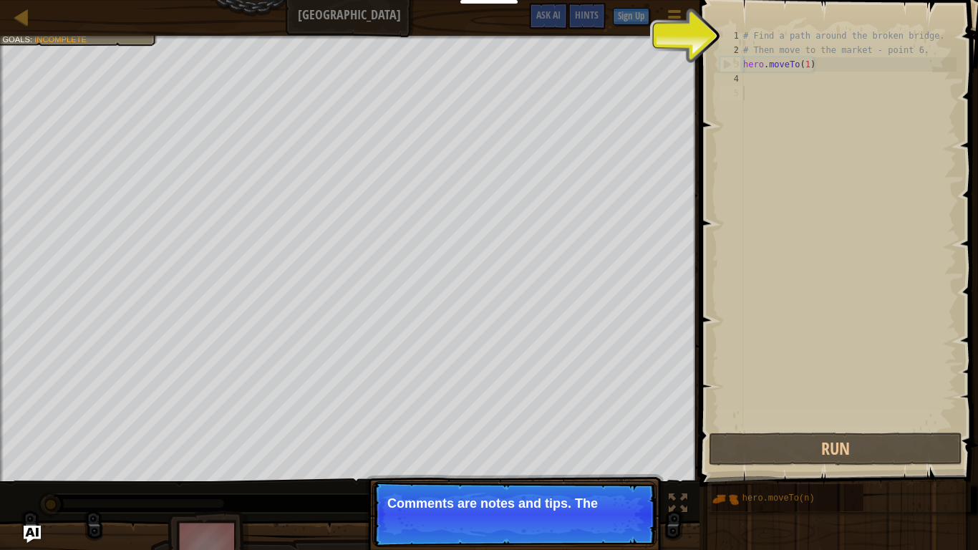
click at [581, 428] on p "Skip (esc) Continue Comments are notes and tips. The" at bounding box center [514, 514] width 284 height 66
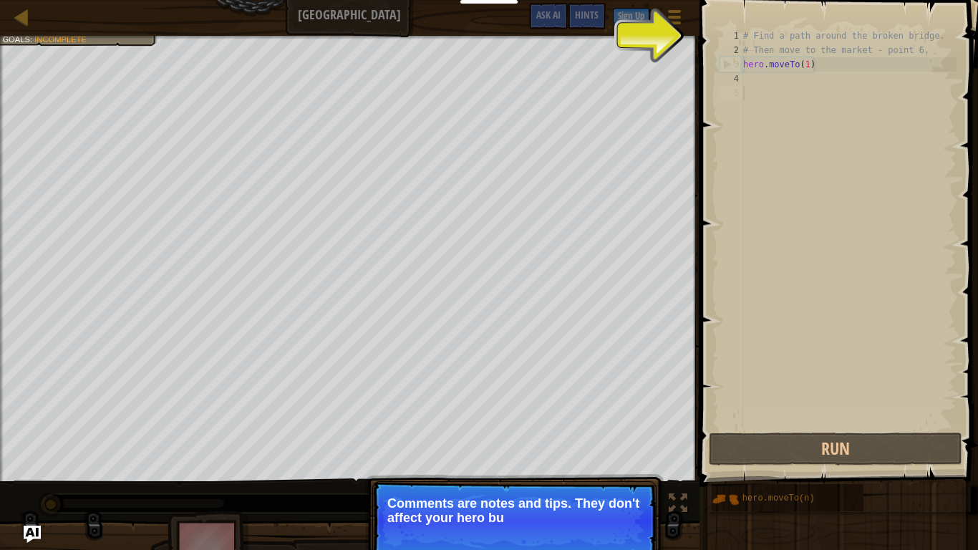
click at [581, 428] on p "Comments are notes and tips. They don't affect your hero bu" at bounding box center [514, 510] width 254 height 29
click at [581, 428] on p "Comments are notes and tips. They don't affect your hero but can help you unders" at bounding box center [514, 510] width 254 height 29
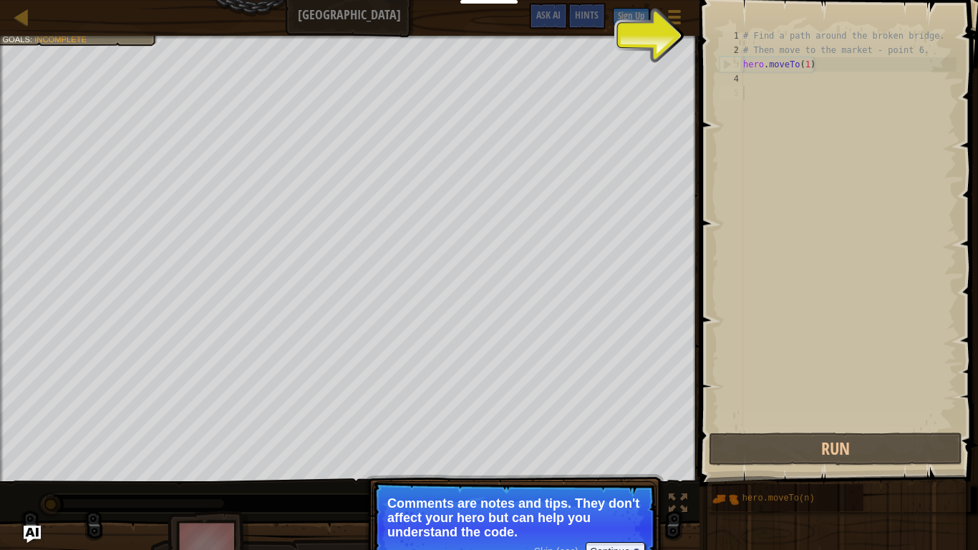
click at [581, 428] on p "Comments are notes and tips. They don't affect your hero but can help you under…" at bounding box center [514, 517] width 254 height 43
click at [608, 428] on button "Continue" at bounding box center [614, 551] width 59 height 19
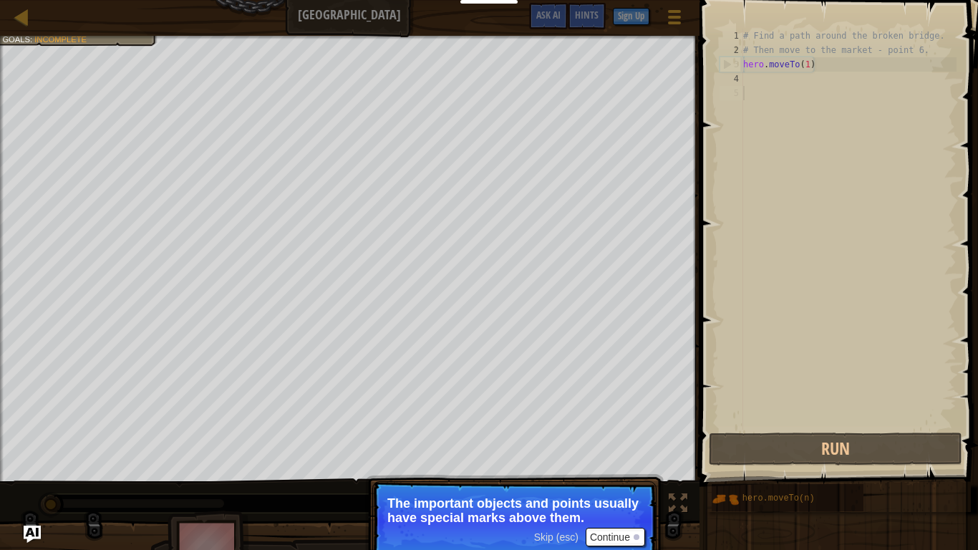
drag, startPoint x: 560, startPoint y: 543, endPoint x: 592, endPoint y: 538, distance: 32.5
click at [592, 428] on div "Skip (esc) Continue" at bounding box center [589, 536] width 111 height 19
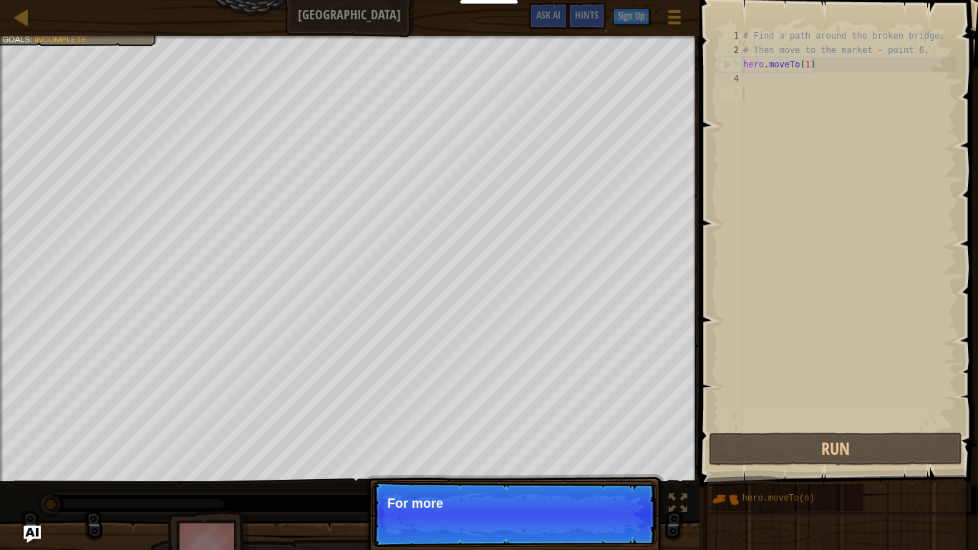
click at [592, 428] on p "Skip (esc) Continue For more" at bounding box center [514, 514] width 284 height 66
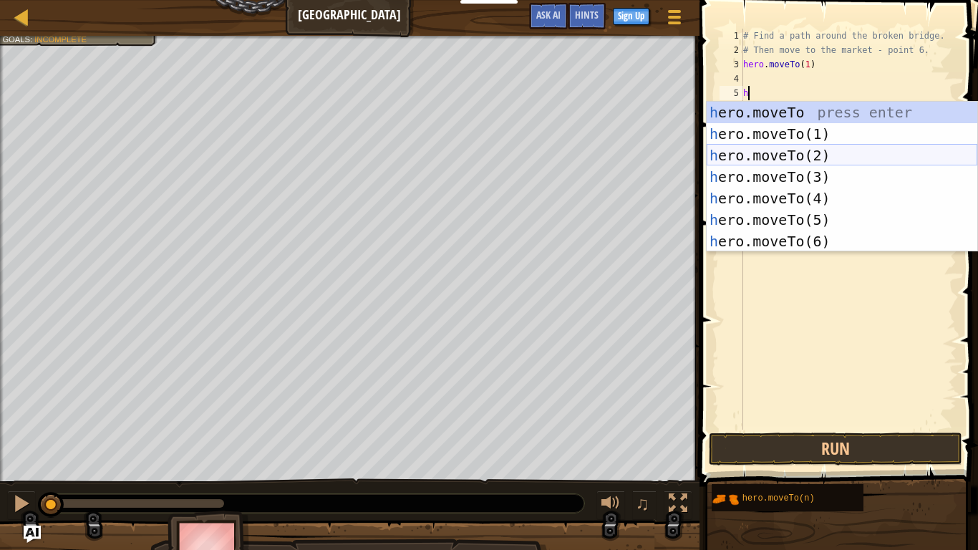
click at [776, 163] on div "h ero.moveTo press enter h ero.moveTo(1) press enter h ero.moveTo(2) press ente…" at bounding box center [841, 198] width 271 height 193
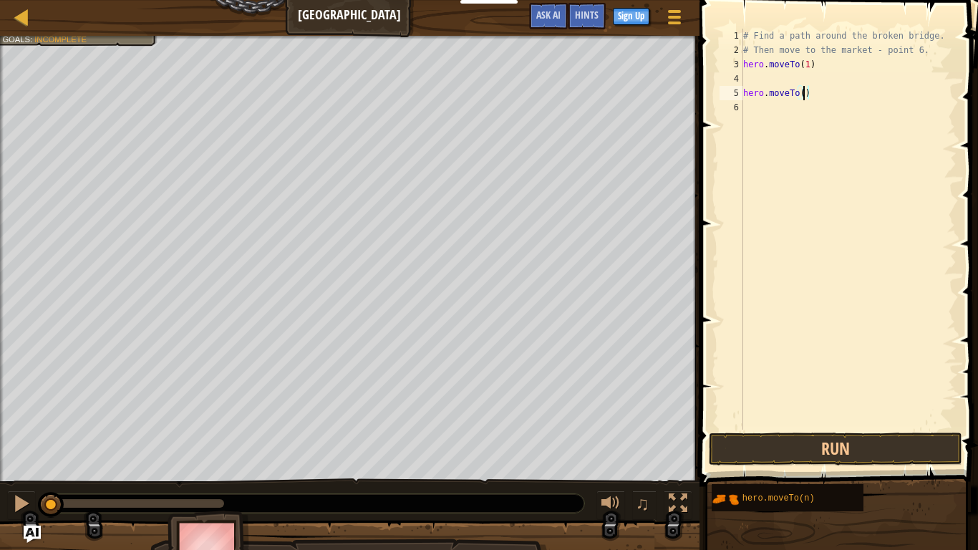
scroll to position [6, 9]
type textarea "hero.moveTo(3)"
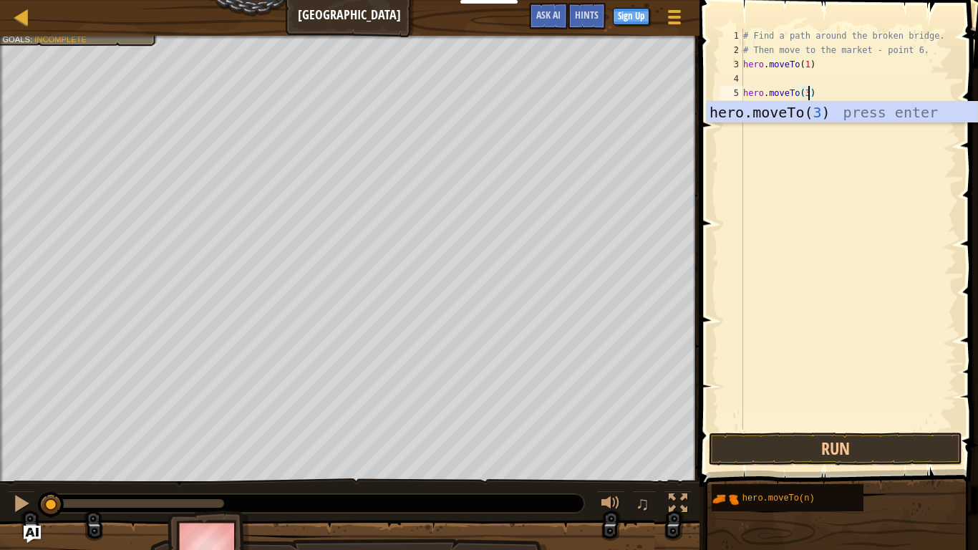
click at [763, 77] on div "# Find a path around the broken bridge. # Then move to the market - point 6. he…" at bounding box center [848, 243] width 216 height 429
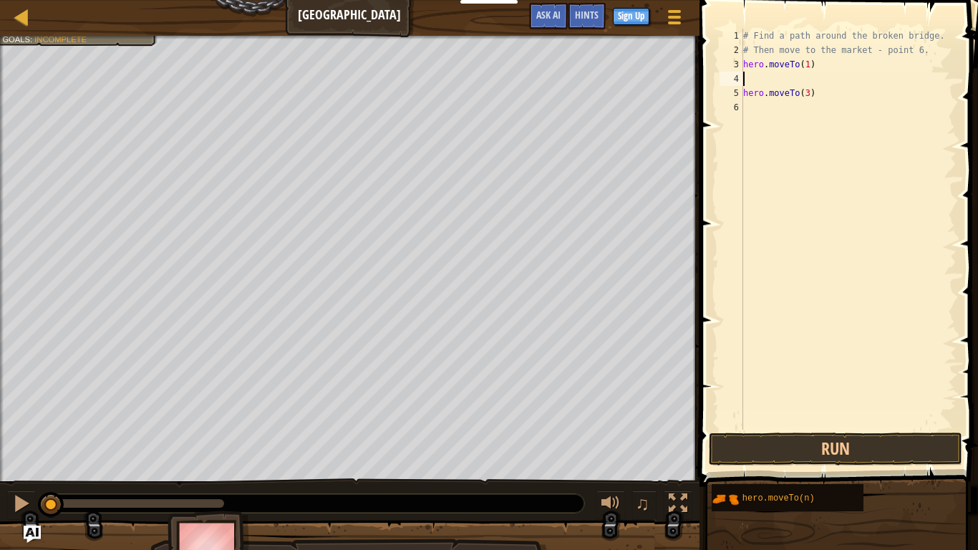
scroll to position [6, 0]
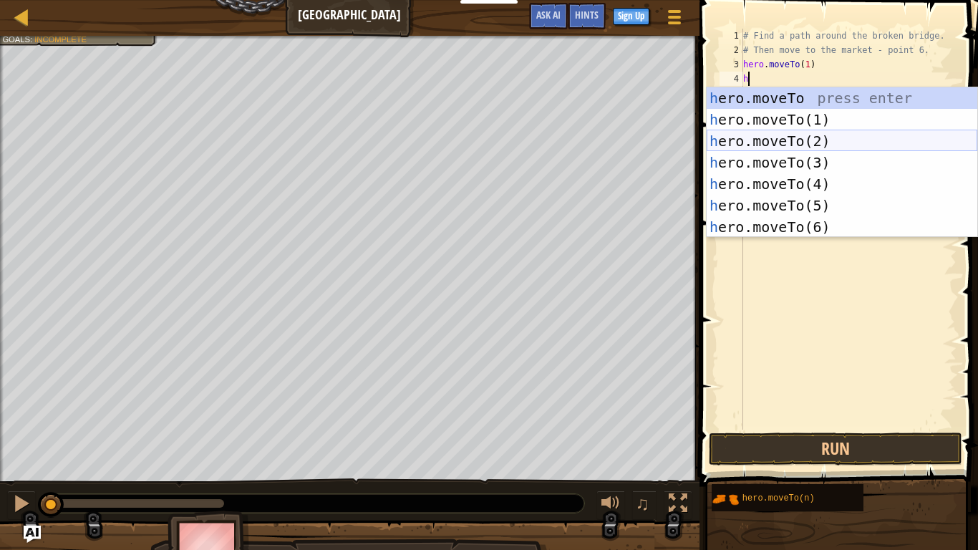
click at [772, 135] on div "h ero.moveTo press enter h ero.moveTo(1) press enter h ero.moveTo(2) press ente…" at bounding box center [841, 183] width 271 height 193
type textarea "hero.moveTo(2)"
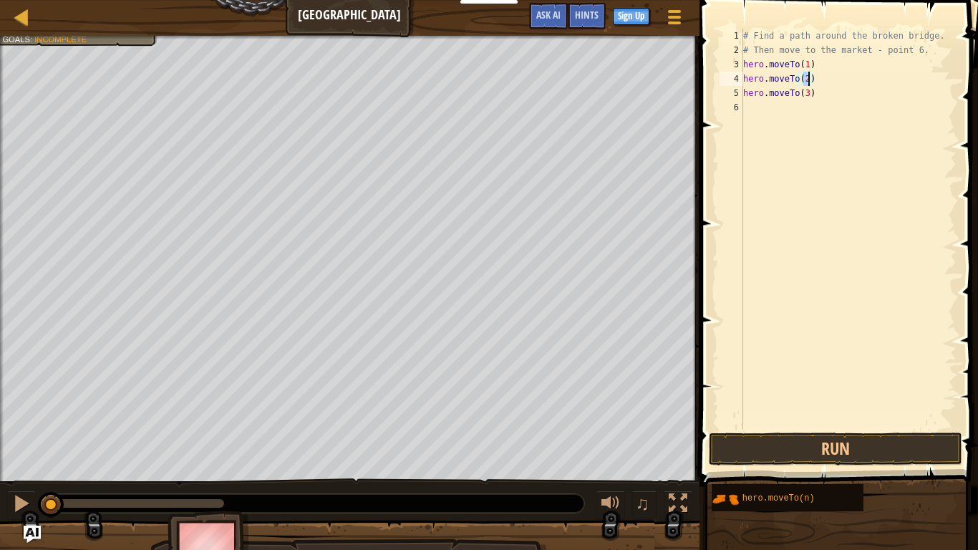
click at [774, 132] on div "# Find a path around the broken bridge. # Then move to the market - point 6. he…" at bounding box center [848, 243] width 216 height 429
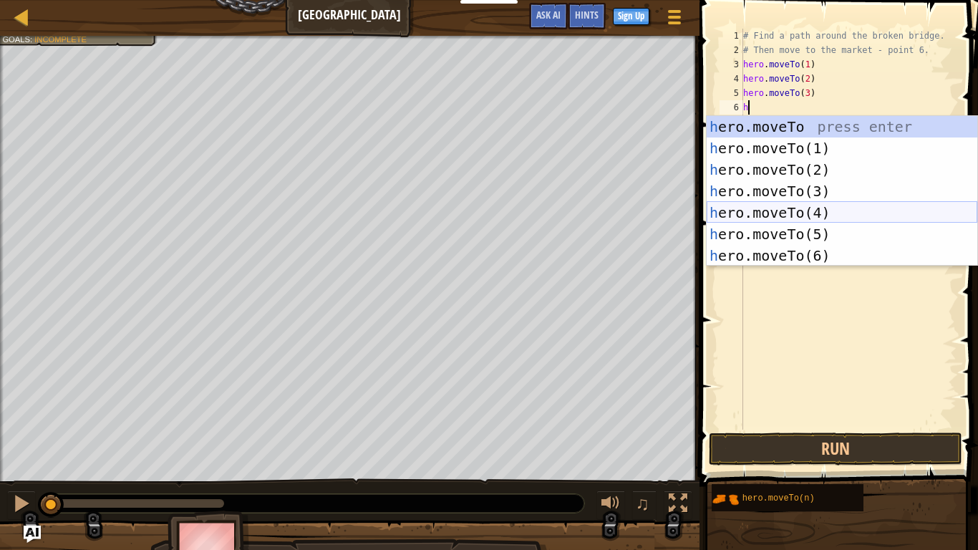
click at [787, 210] on div "h ero.moveTo press enter h ero.moveTo(1) press enter h ero.moveTo(2) press ente…" at bounding box center [841, 212] width 271 height 193
type textarea "hero.moveTo(4)"
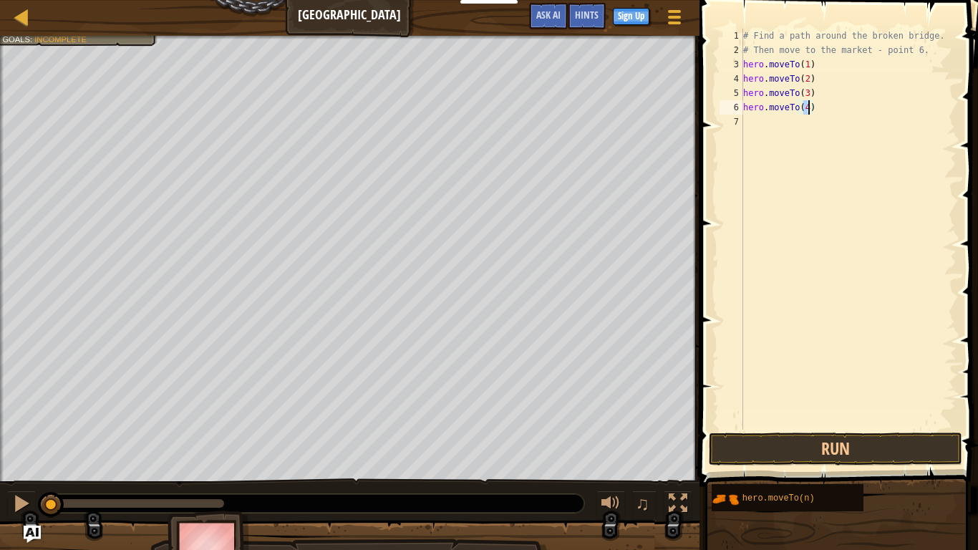
click at [777, 153] on div "# Find a path around the broken bridge. # Then move to the market - point 6. he…" at bounding box center [848, 243] width 216 height 429
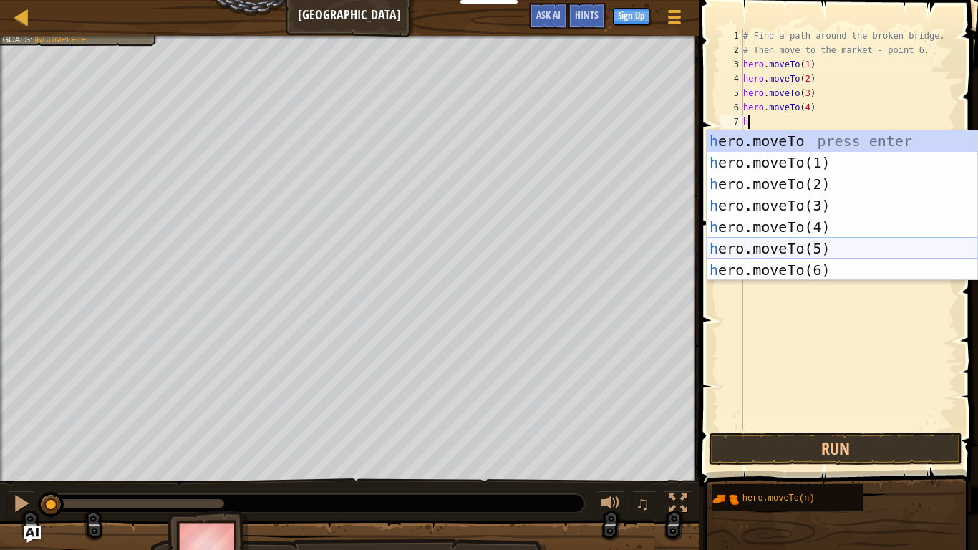
click at [789, 247] on div "h ero.moveTo press enter h ero.moveTo(1) press enter h ero.moveTo(2) press ente…" at bounding box center [841, 226] width 271 height 193
type textarea "hero.moveTo(5)"
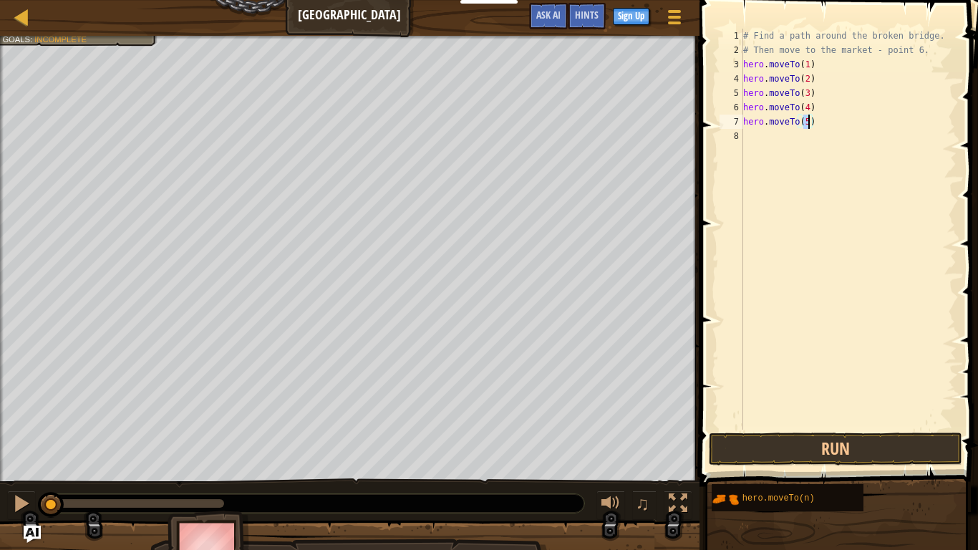
click at [799, 175] on div "# Find a path around the broken bridge. # Then move to the market - point 6. he…" at bounding box center [848, 243] width 216 height 429
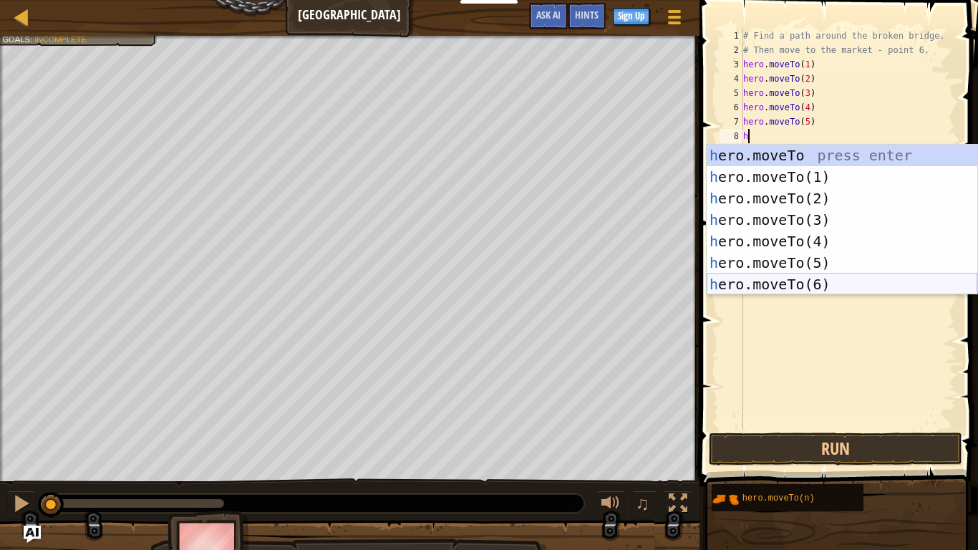
click at [786, 278] on div "h ero.moveTo press enter h ero.moveTo(1) press enter h ero.moveTo(2) press ente…" at bounding box center [841, 241] width 271 height 193
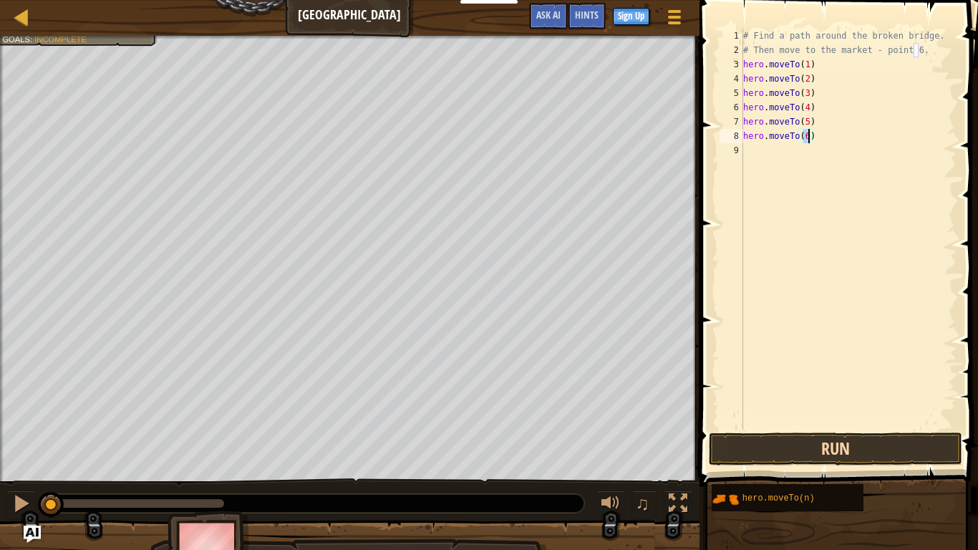
type textarea "hero.moveTo(6)"
click at [768, 428] on button "Run" at bounding box center [835, 448] width 253 height 33
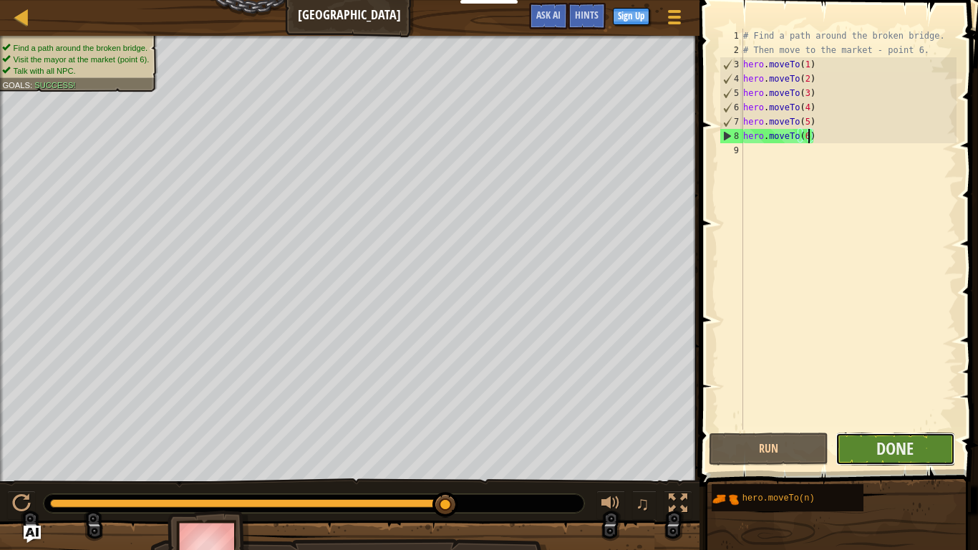
click at [855, 428] on button "Done" at bounding box center [895, 448] width 120 height 33
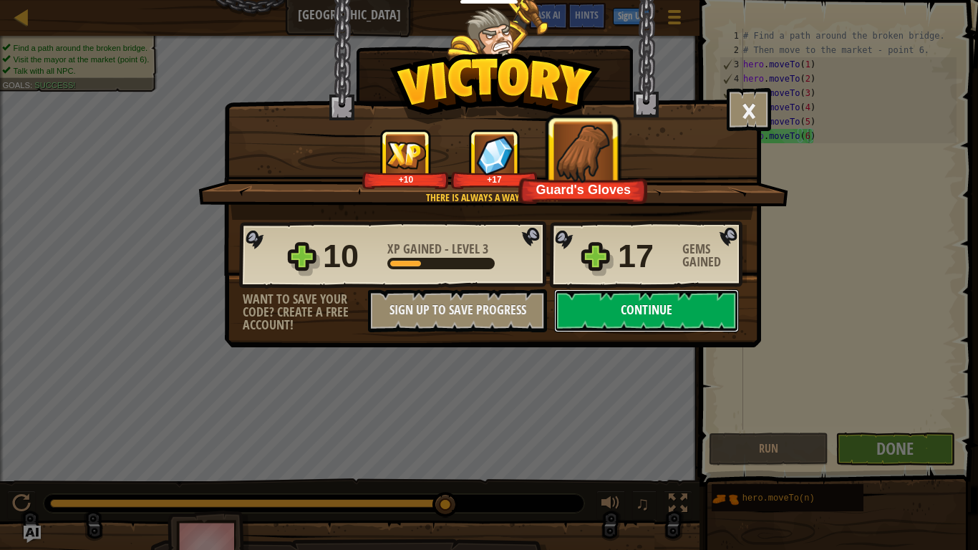
click at [666, 309] on button "Continue" at bounding box center [646, 310] width 185 height 43
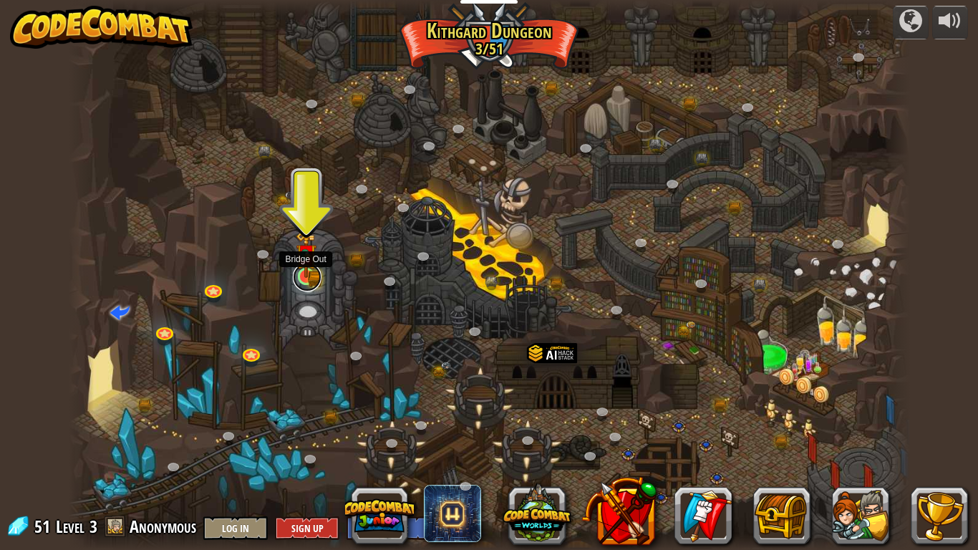
click at [311, 279] on link at bounding box center [307, 277] width 29 height 29
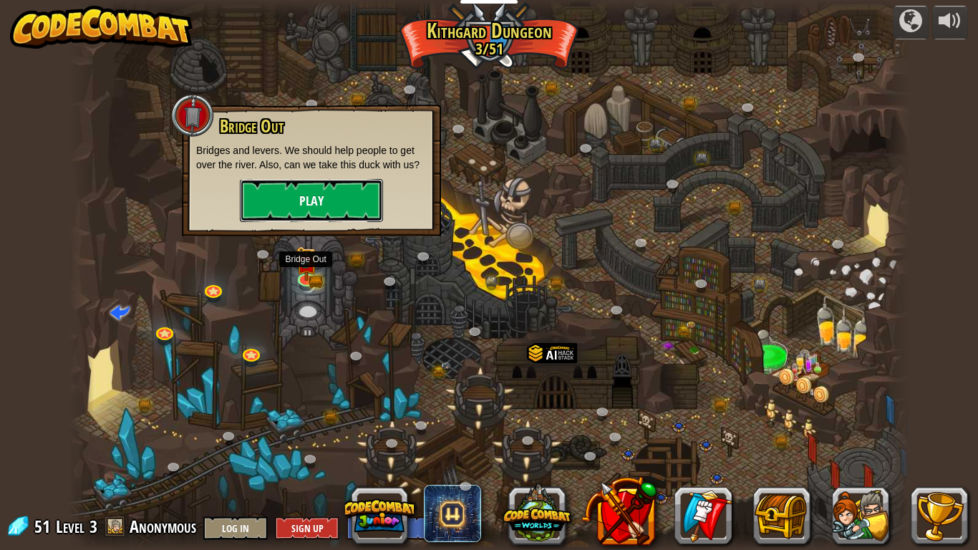
click at [335, 180] on button "Play" at bounding box center [311, 200] width 143 height 43
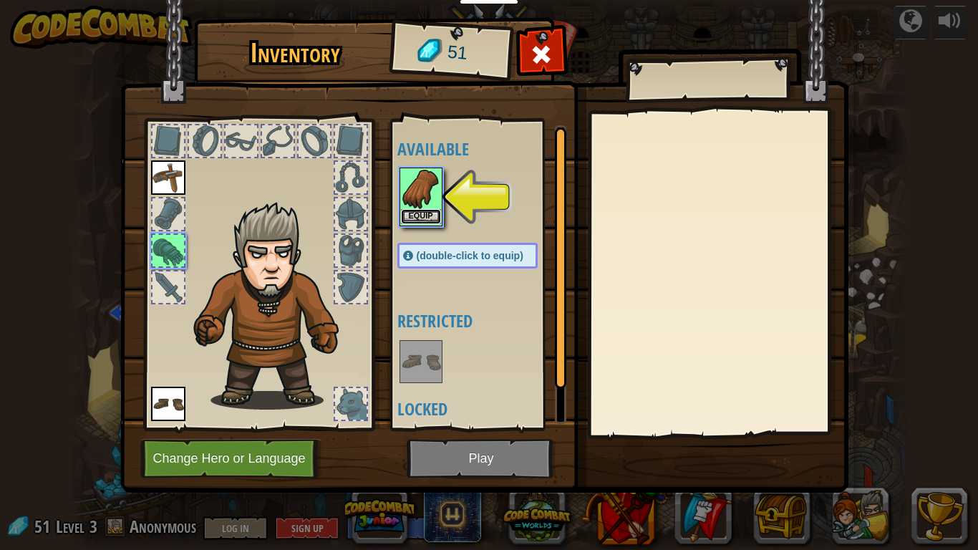
click at [401, 215] on button "Equip" at bounding box center [421, 216] width 40 height 15
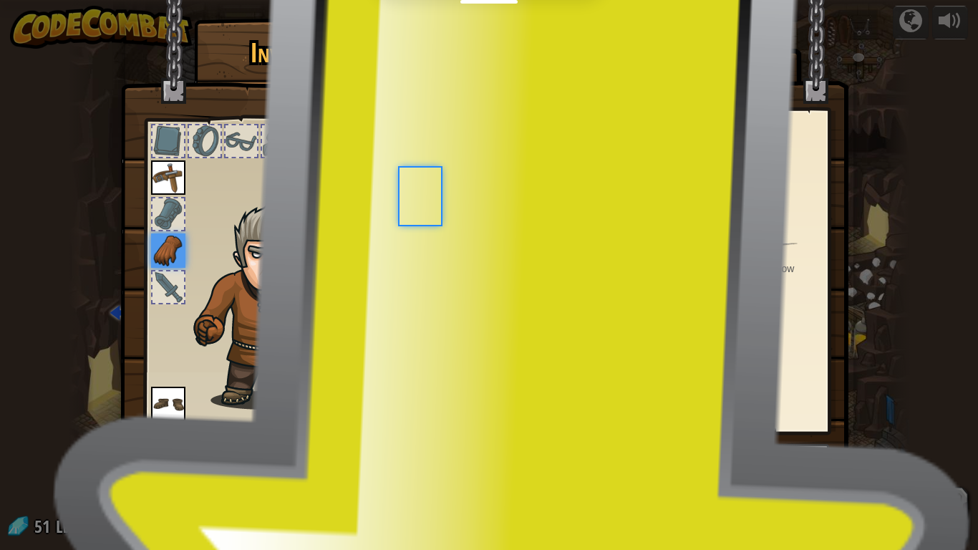
click at [399, 215] on div "Available Equip Equip (double-click to equip) Restricted Locked" at bounding box center [481, 274] width 169 height 298
